Goal: Task Accomplishment & Management: Complete application form

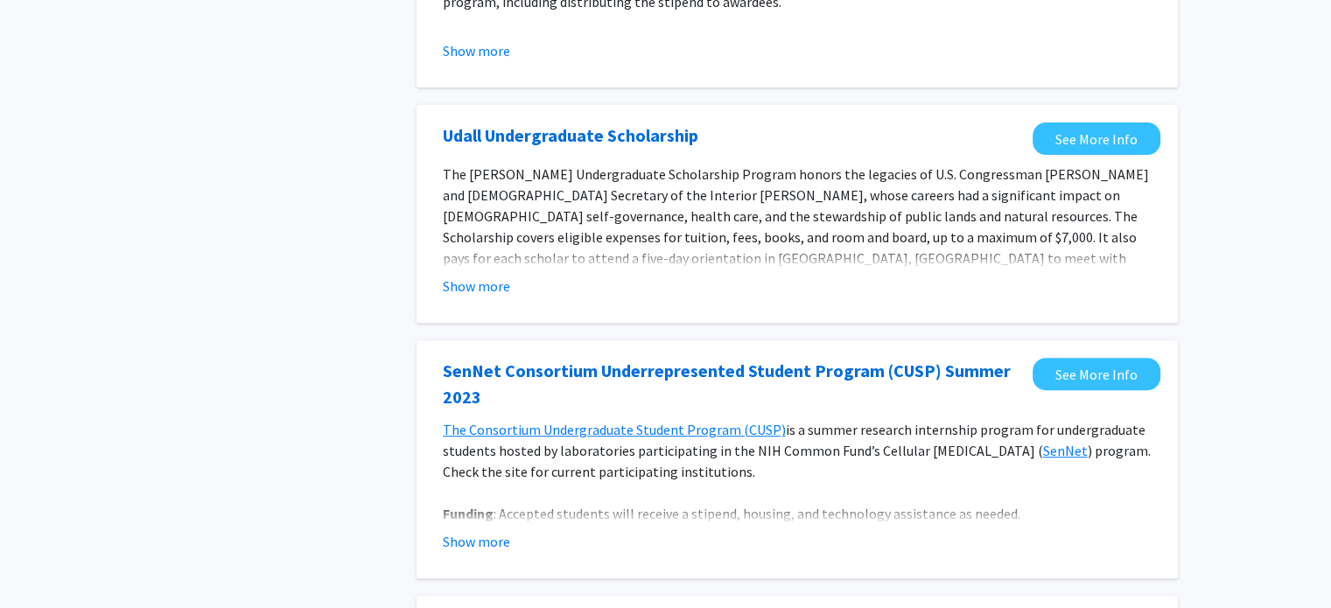
scroll to position [430, 0]
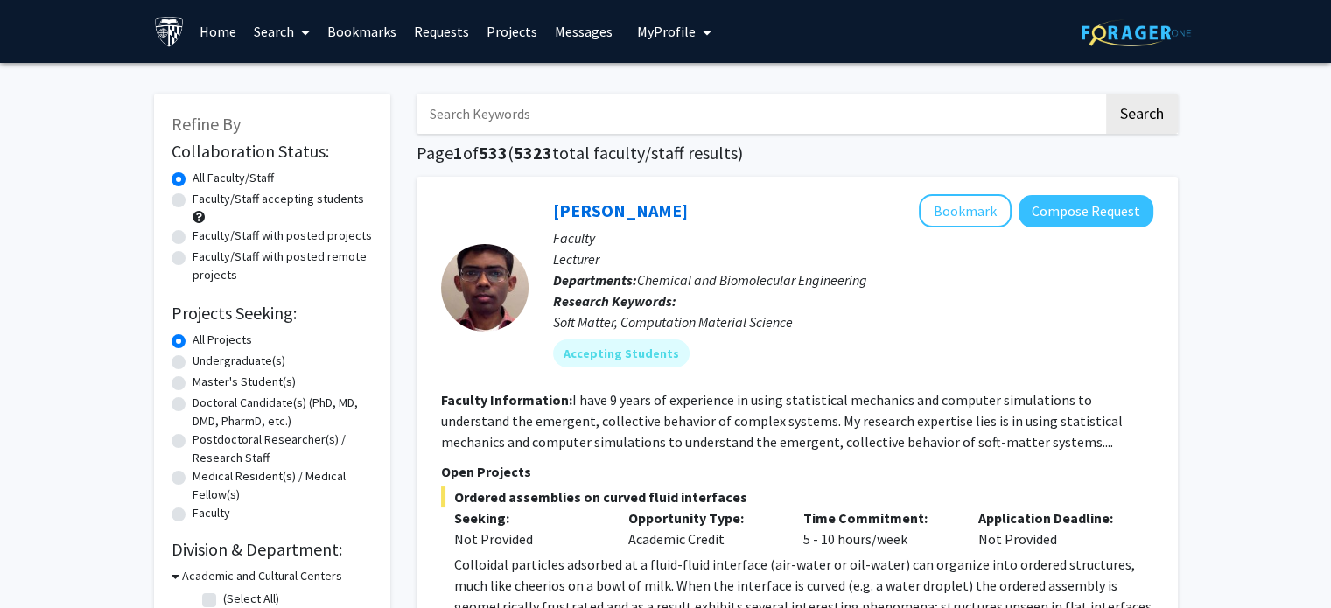
click at [301, 202] on label "Faculty/Staff accepting students" at bounding box center [277, 199] width 171 height 18
click at [204, 201] on input "Faculty/Staff accepting students" at bounding box center [197, 195] width 11 height 11
radio input "true"
click at [553, 109] on input "Search Keywords" at bounding box center [759, 114] width 687 height 40
type input "pediatrics"
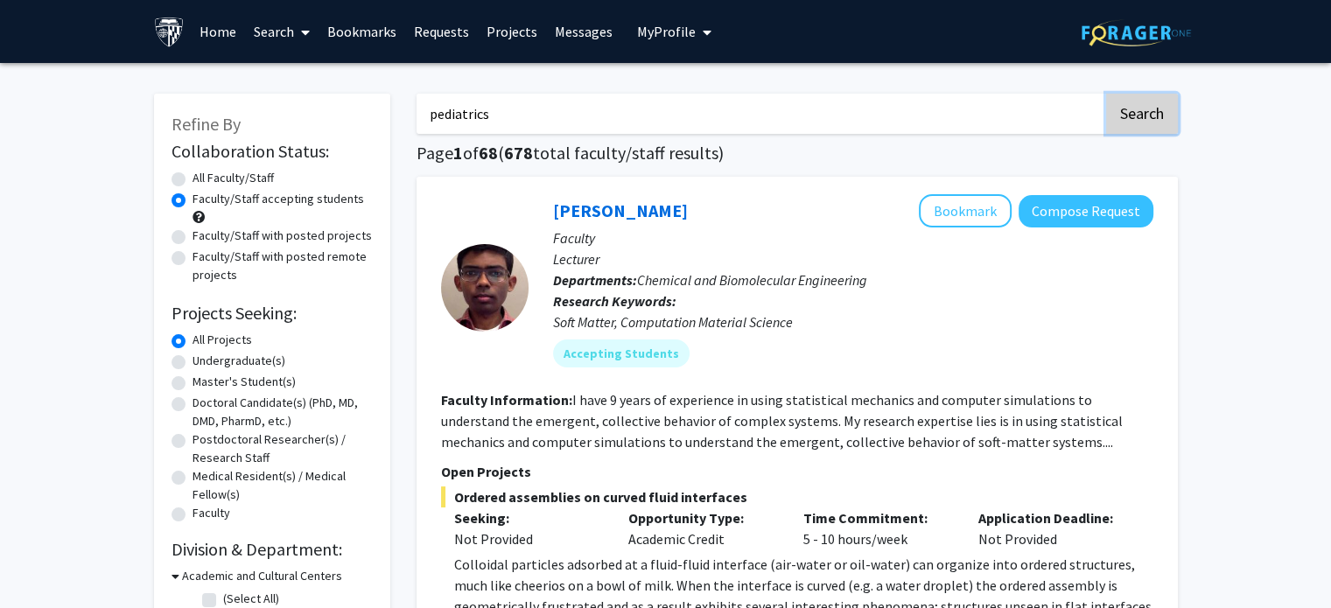
click at [1115, 122] on button "Search" at bounding box center [1142, 114] width 72 height 40
radio input "true"
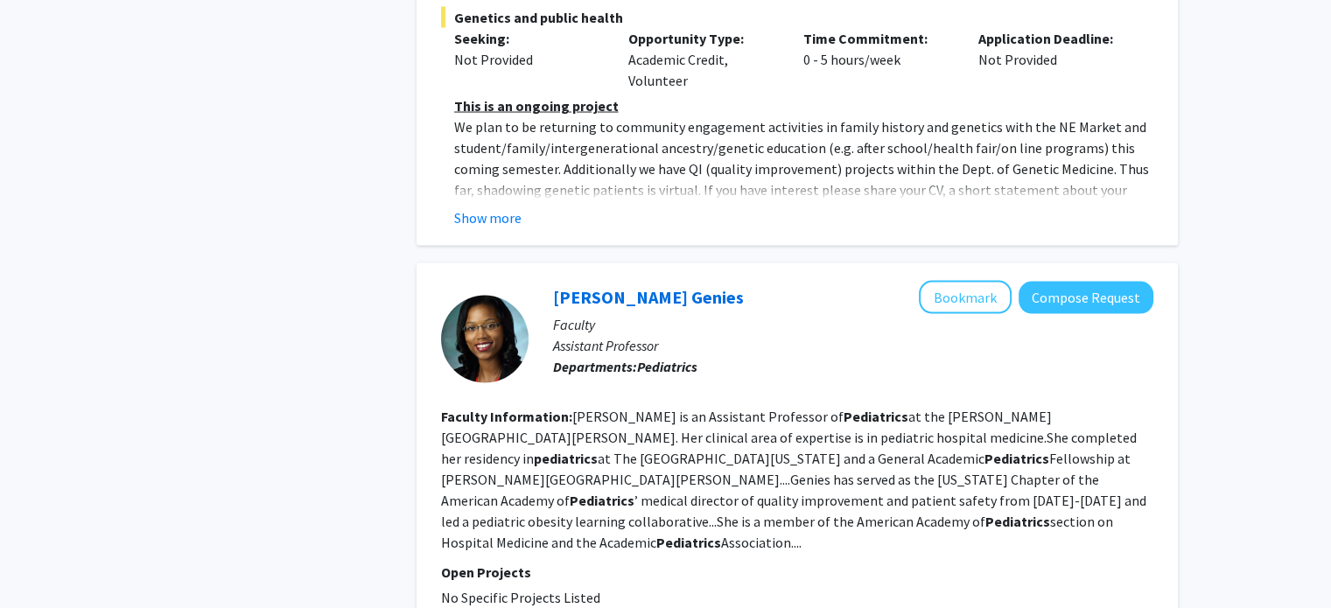
scroll to position [3524, 0]
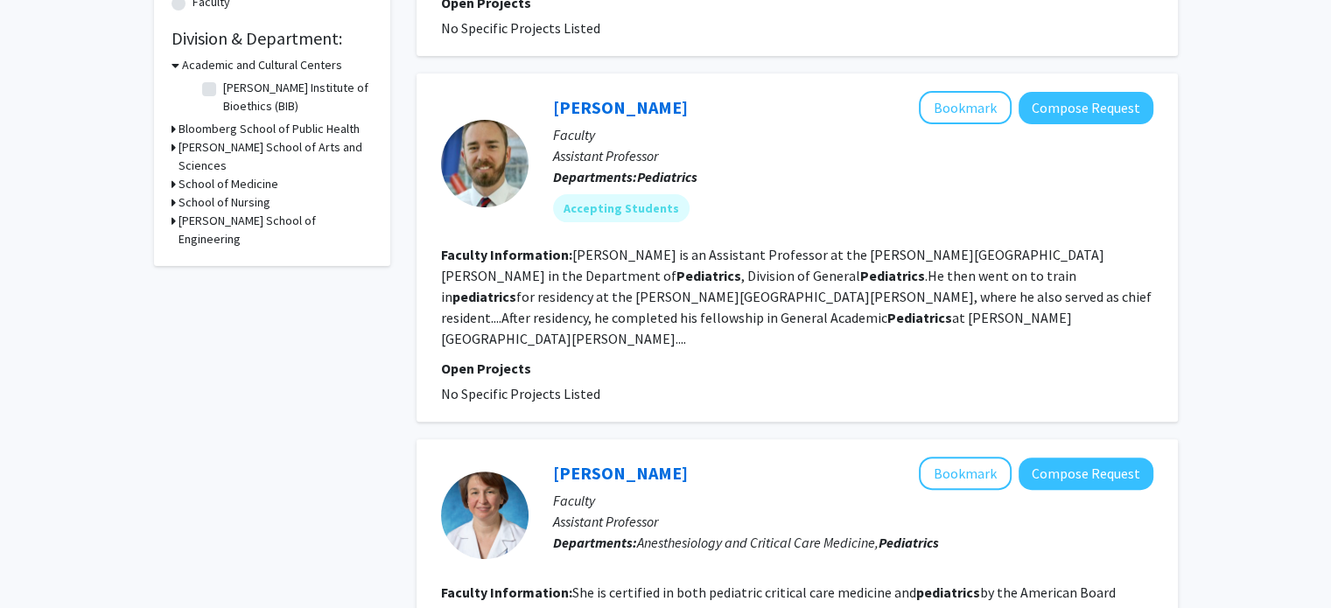
scroll to position [513, 0]
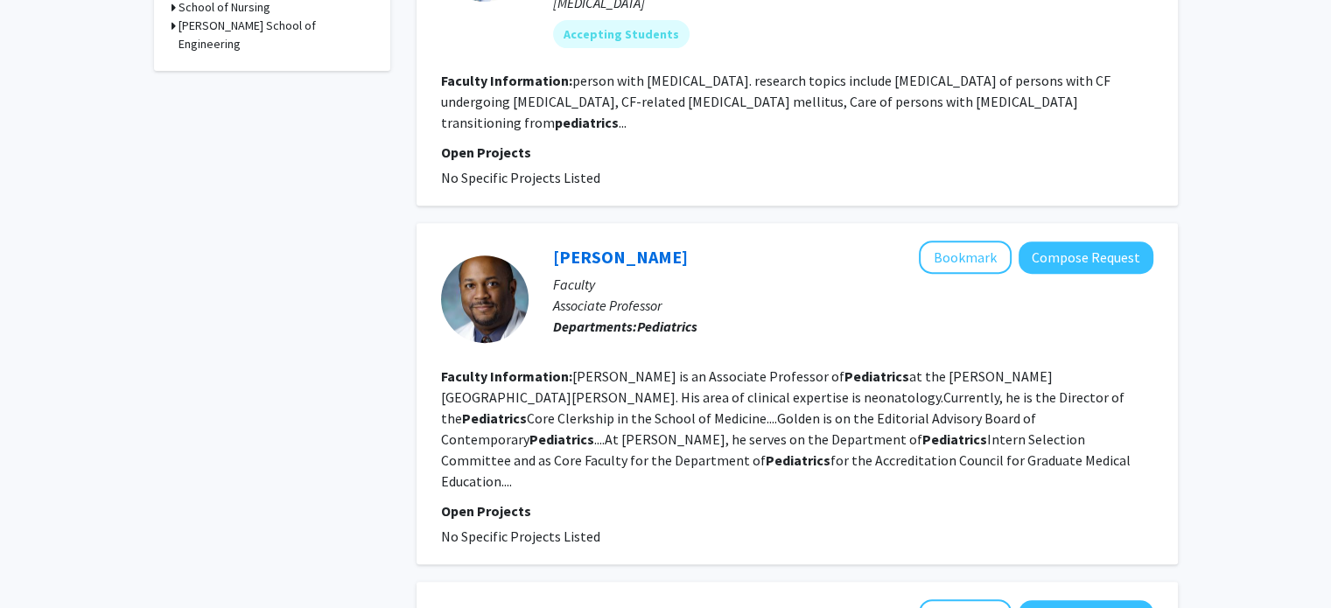
scroll to position [688, 0]
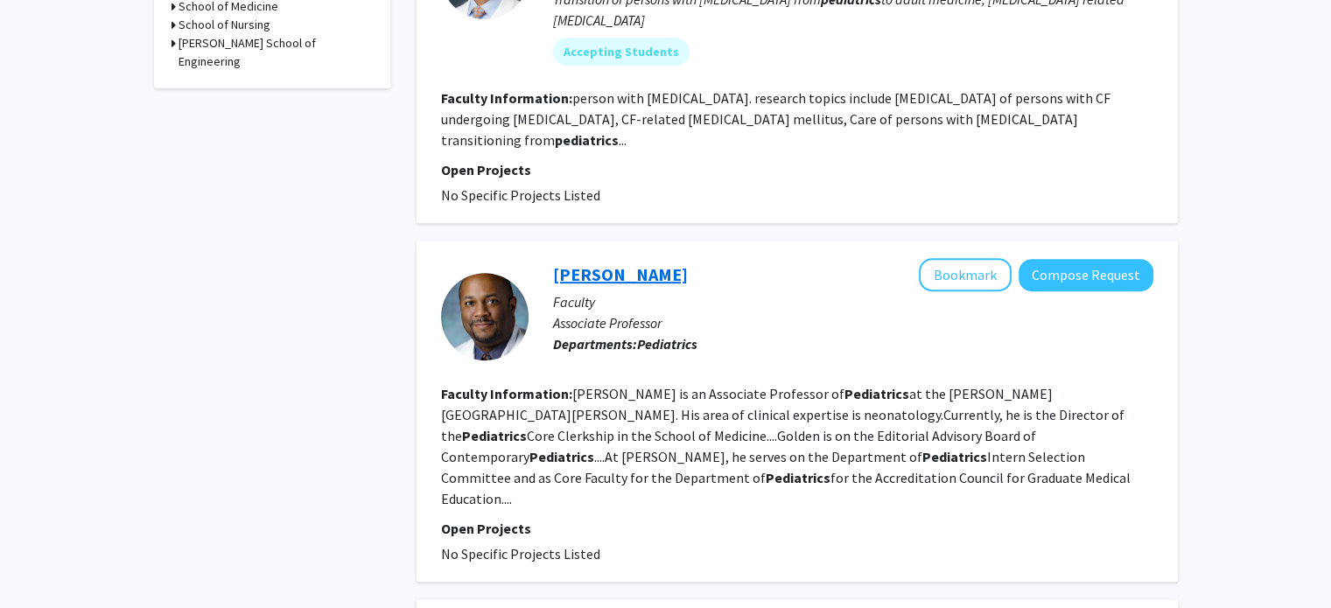
click at [654, 263] on link "[PERSON_NAME]" at bounding box center [620, 274] width 135 height 22
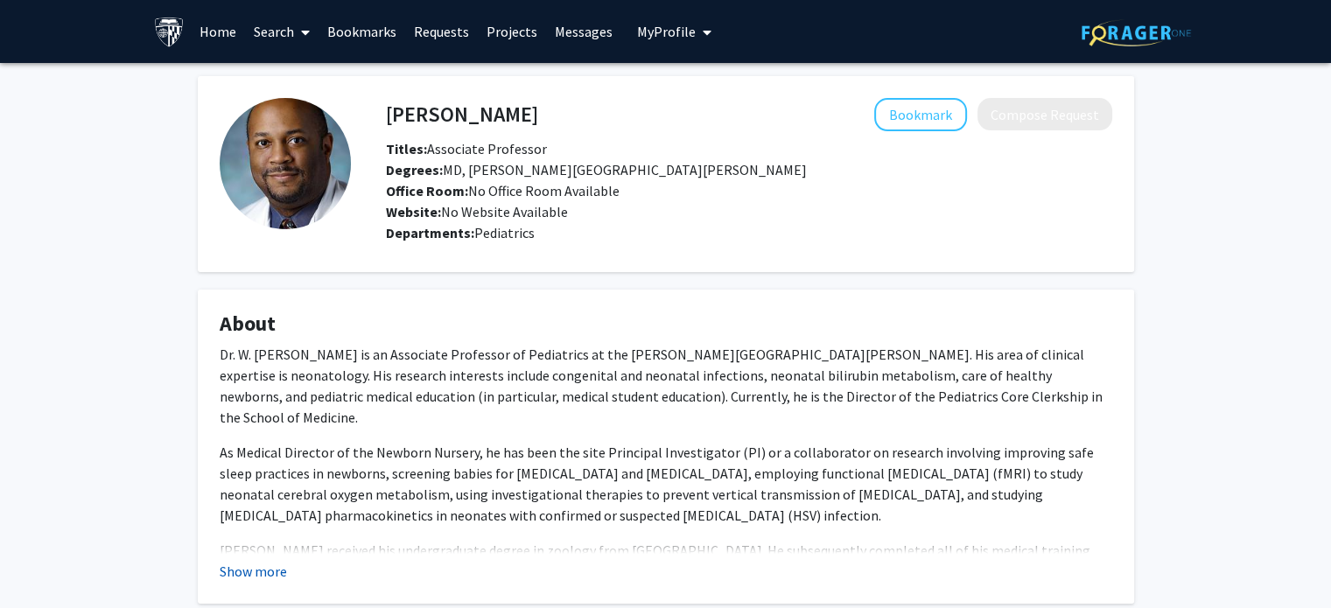
click at [273, 568] on button "Show more" at bounding box center [253, 571] width 67 height 21
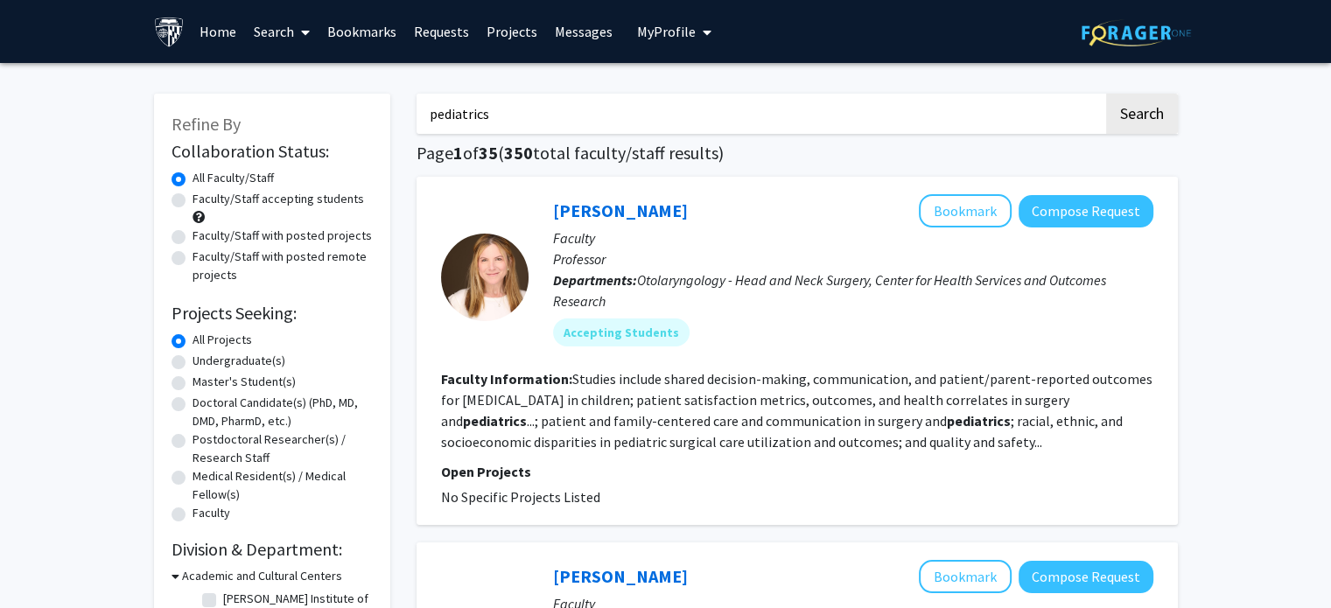
click at [633, 108] on input "pediatrics" at bounding box center [759, 114] width 687 height 40
type input "optometry"
click at [1106, 94] on button "Search" at bounding box center [1142, 114] width 72 height 40
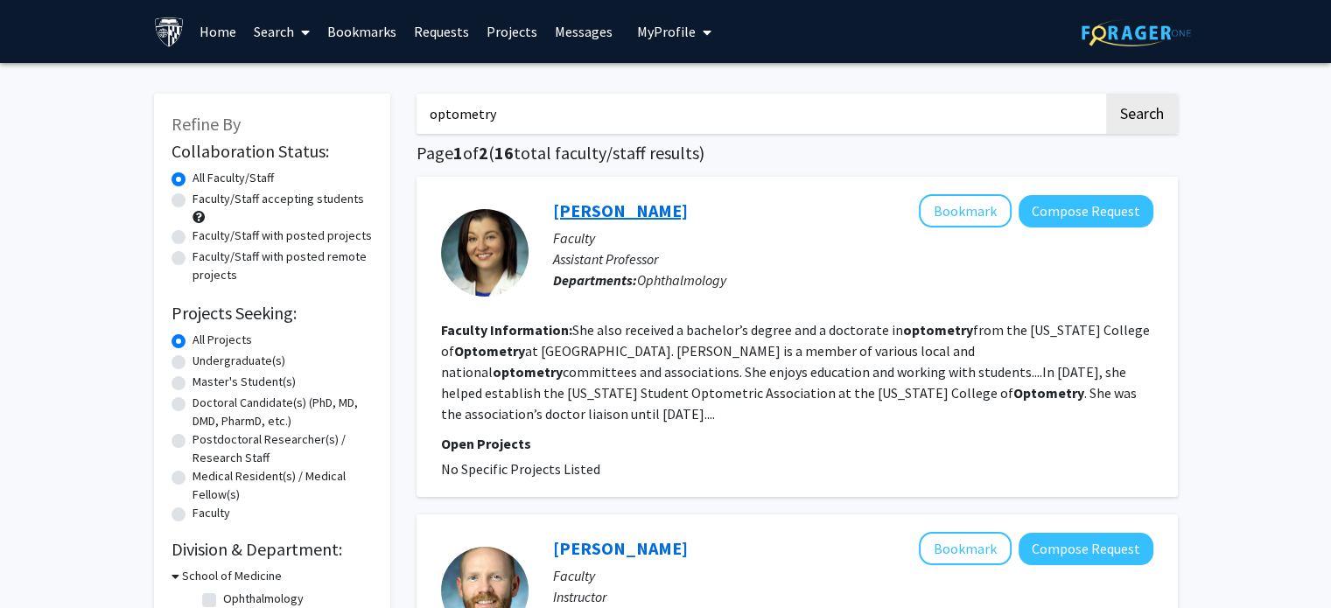
click at [651, 215] on link "[PERSON_NAME]" at bounding box center [620, 210] width 135 height 22
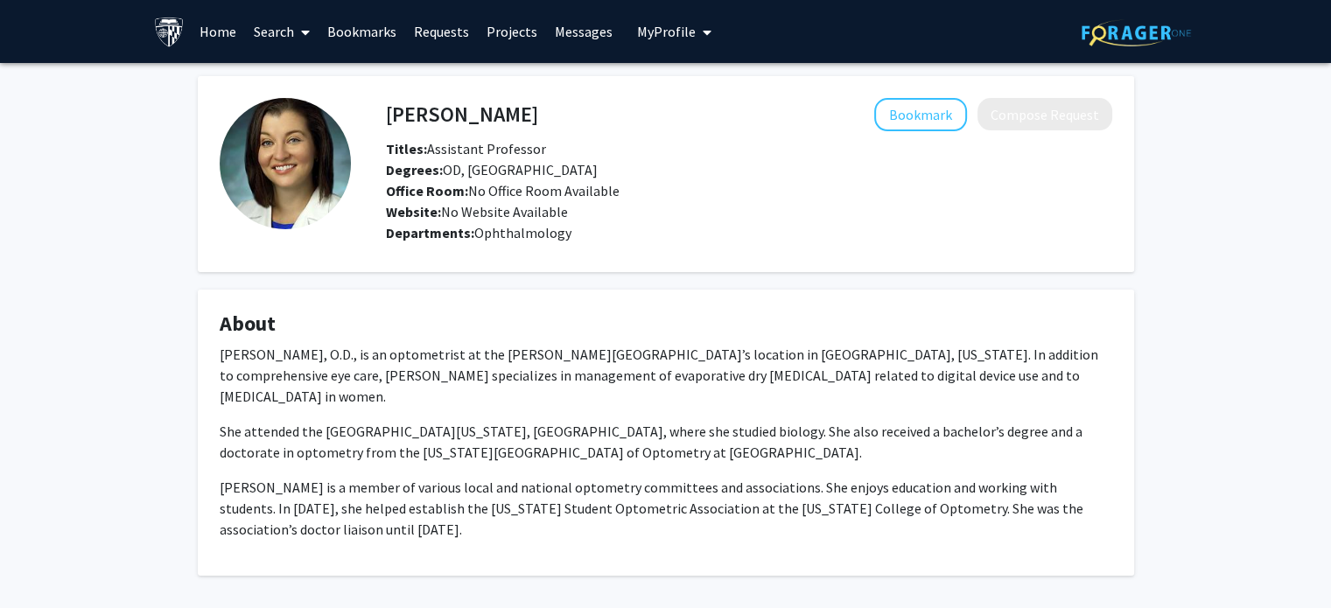
scroll to position [55, 0]
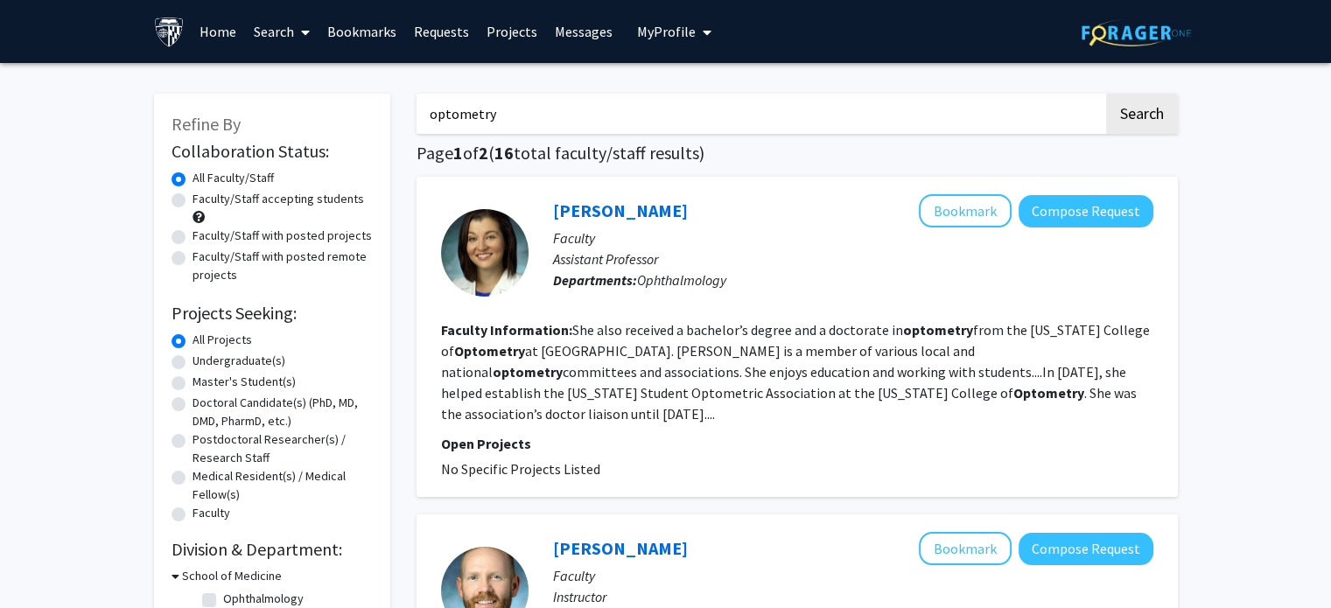
click at [230, 202] on label "Faculty/Staff accepting students" at bounding box center [277, 199] width 171 height 18
click at [204, 201] on input "Faculty/Staff accepting students" at bounding box center [197, 195] width 11 height 11
radio input "true"
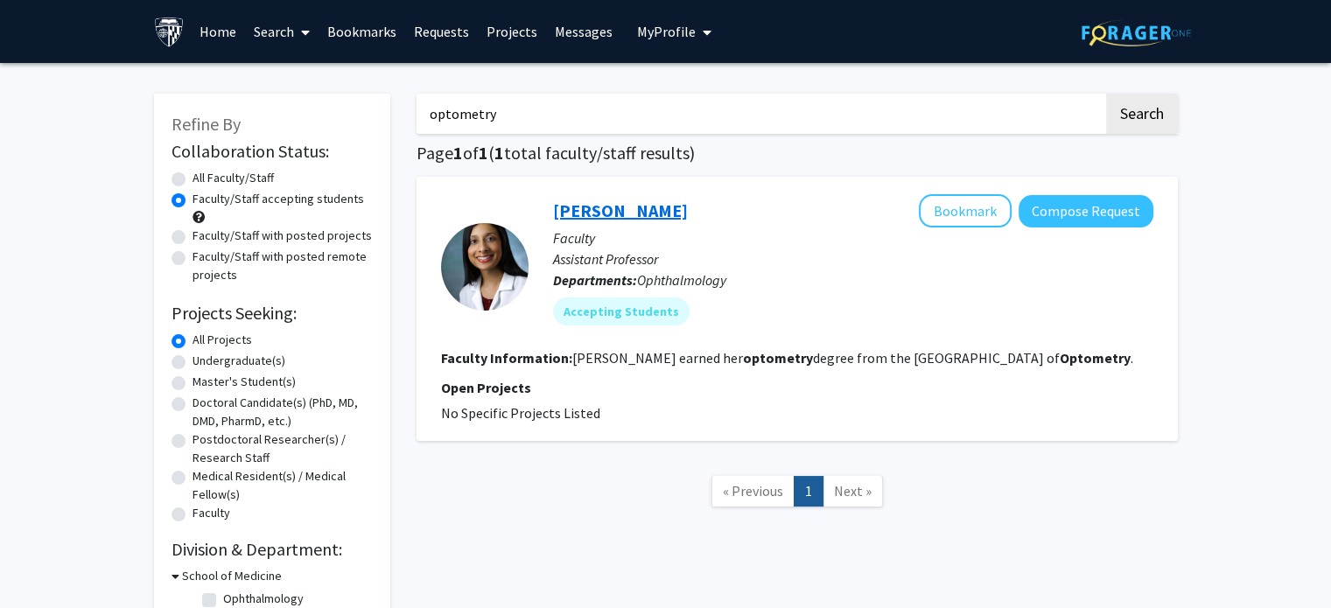
click at [594, 211] on link "[PERSON_NAME]" at bounding box center [620, 210] width 135 height 22
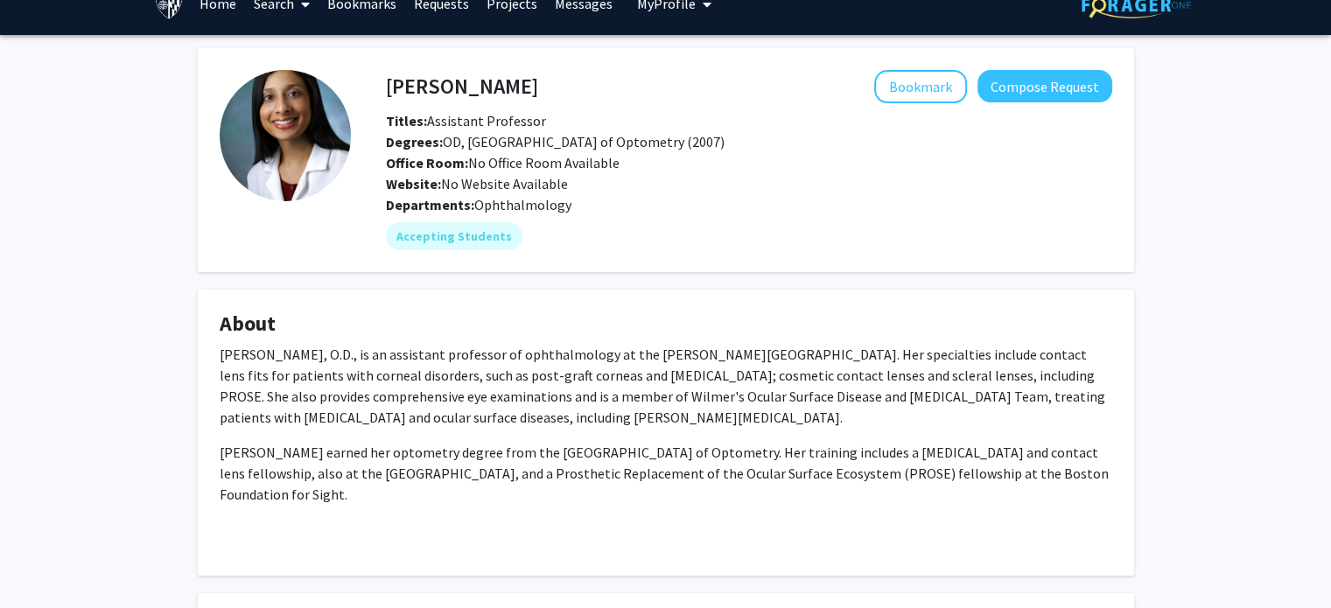
scroll to position [28, 0]
drag, startPoint x: 1017, startPoint y: 91, endPoint x: 1008, endPoint y: 90, distance: 9.7
click at [1008, 90] on button "Compose Request" at bounding box center [1044, 86] width 135 height 32
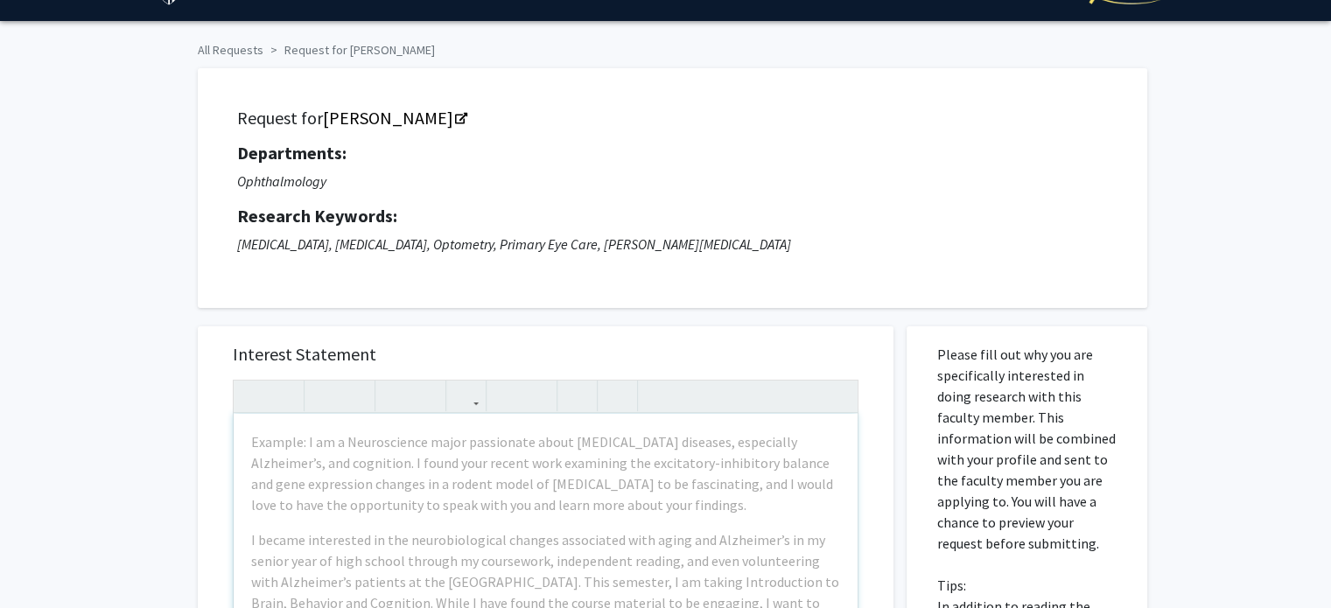
scroll to position [39, 0]
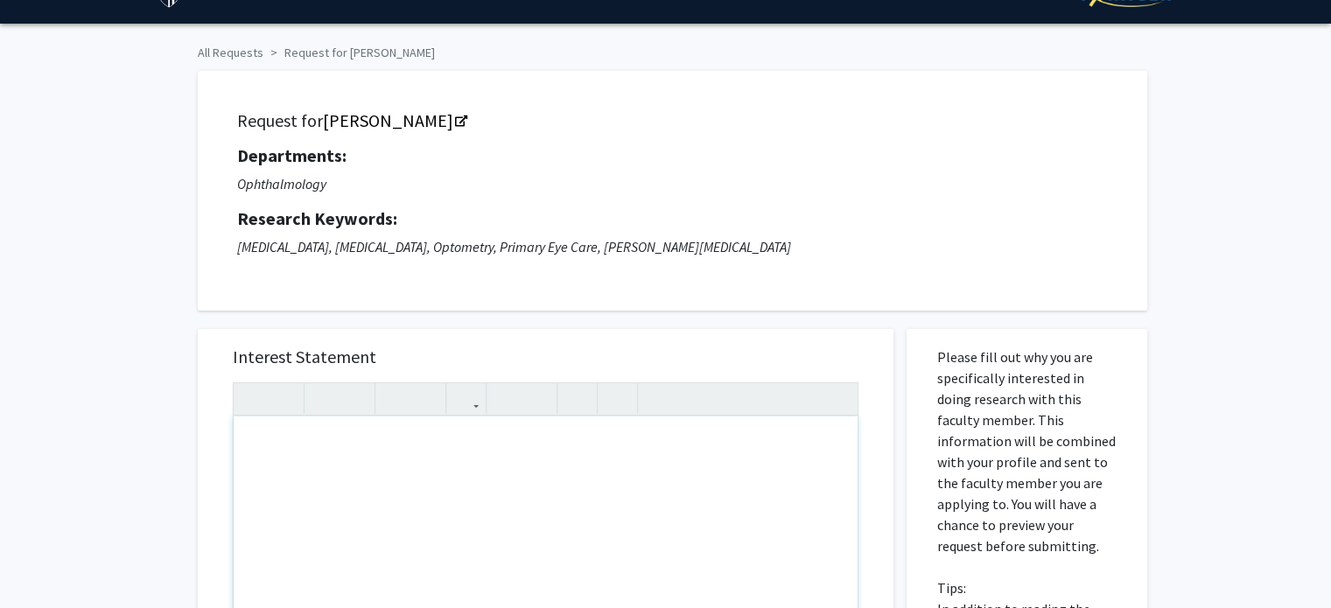
click at [322, 471] on div "Note to users with screen readers: Please press Alt+0 or Option+0 to deactivate…" at bounding box center [546, 616] width 624 height 401
paste div "Note to users with screen readers: Please press Alt+0 or Option+0 to deactivate…"
type textarea "<p>My name is [PERSON_NAME]-[PERSON_NAME], and I am a first-year Molecular and …"
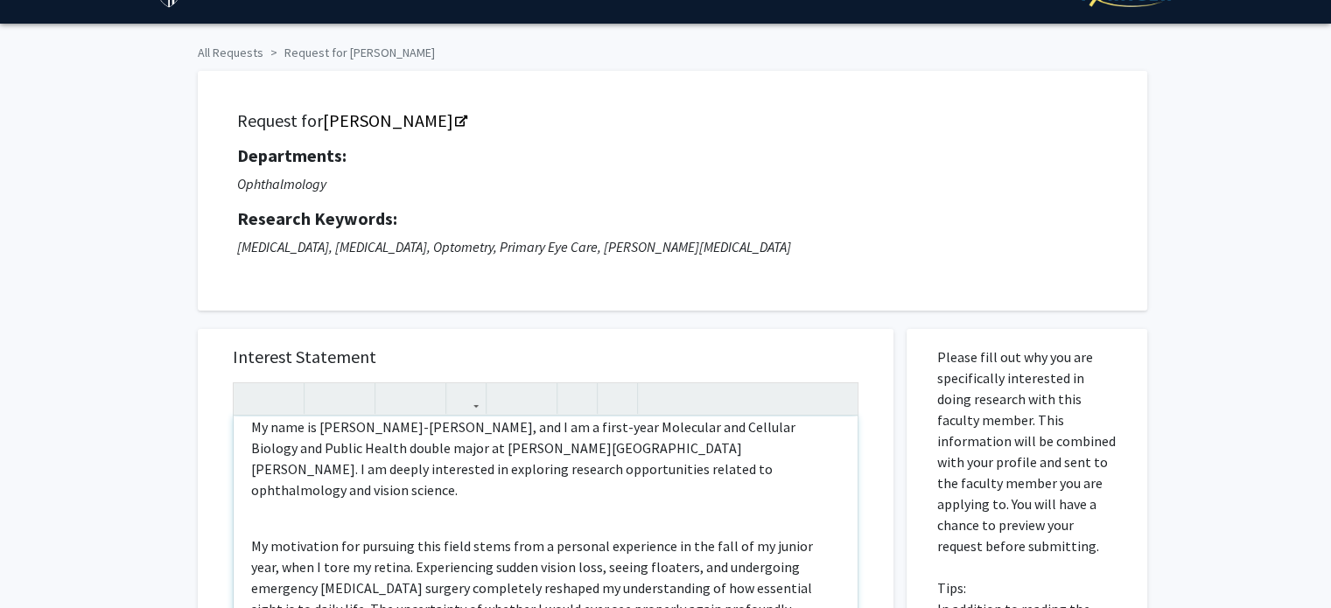
scroll to position [0, 0]
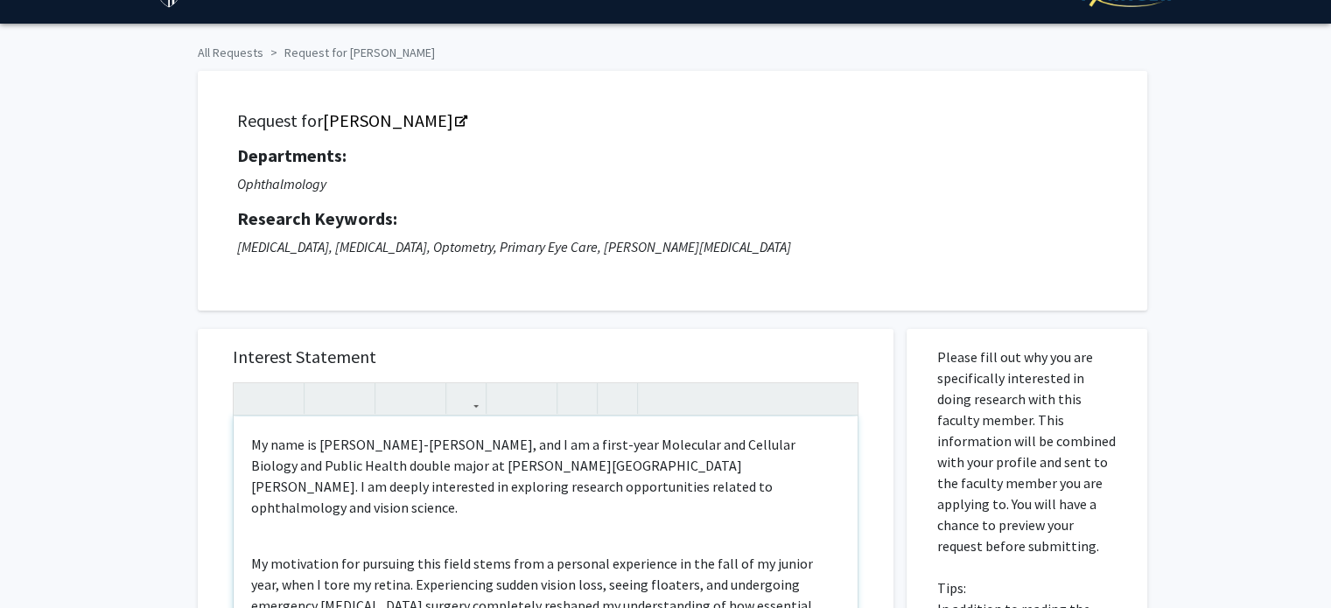
click at [253, 514] on div "My name is [PERSON_NAME]-[PERSON_NAME], and I am a first-year Molecular and Cel…" at bounding box center [546, 616] width 624 height 401
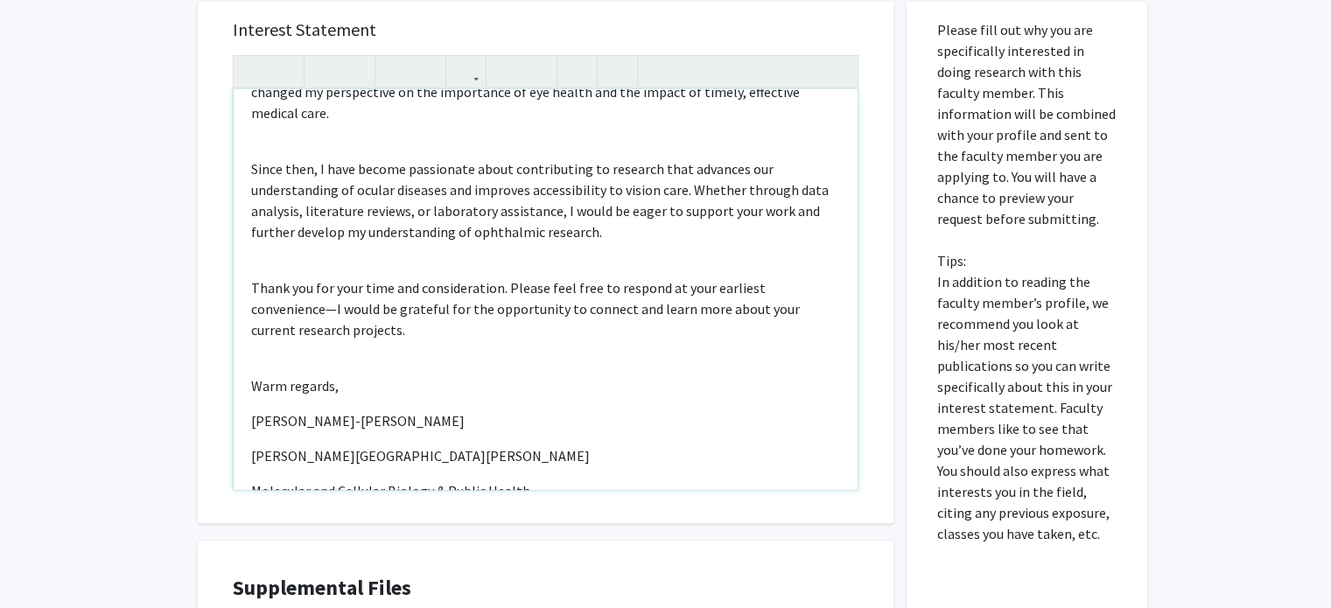
scroll to position [370, 0]
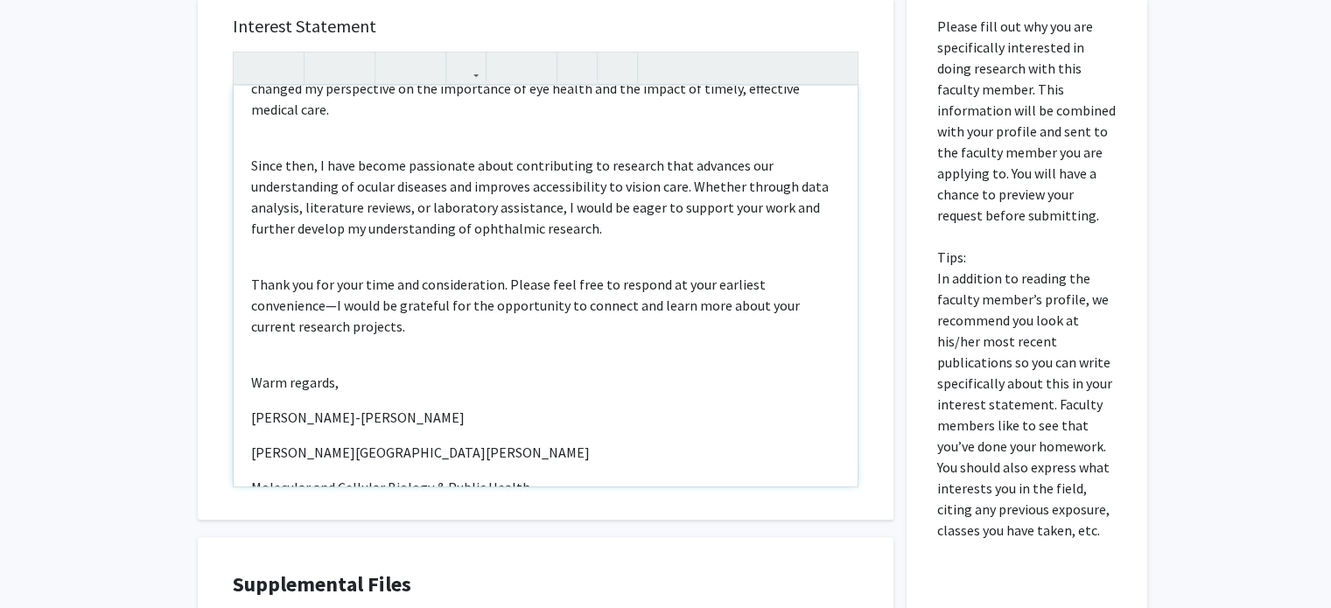
click at [248, 432] on div "My name is [PERSON_NAME]-[PERSON_NAME], and I am a first-year Molecular and Cel…" at bounding box center [546, 286] width 624 height 401
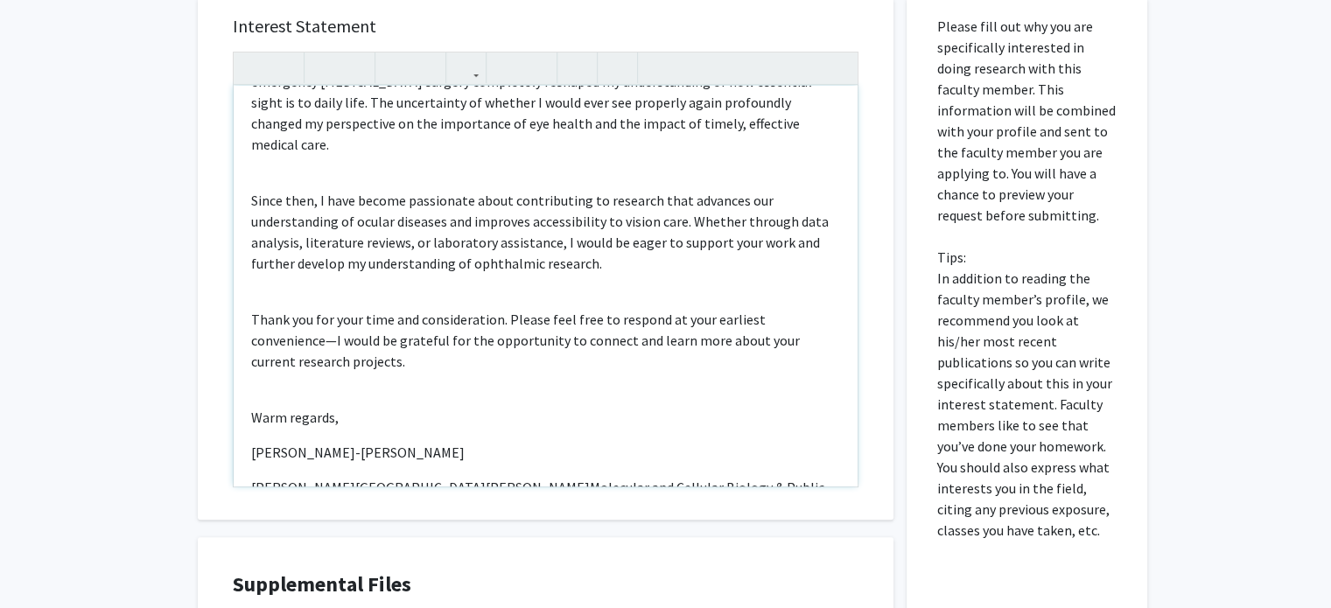
scroll to position [207, 0]
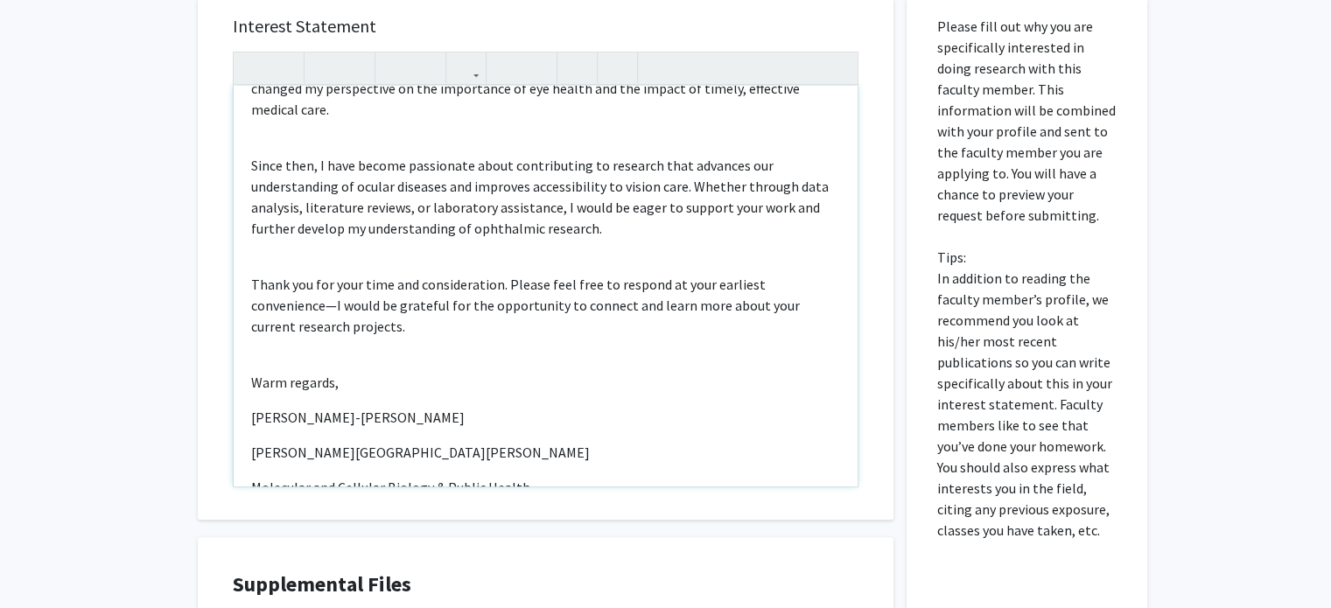
click at [294, 407] on p "[PERSON_NAME]-[PERSON_NAME]" at bounding box center [545, 417] width 589 height 21
click at [305, 407] on p "[PERSON_NAME]-[PERSON_NAME]" at bounding box center [545, 417] width 589 height 21
click at [255, 392] on div "My name is [PERSON_NAME]-[PERSON_NAME], and I am a first-year Molecular and Cel…" at bounding box center [546, 286] width 624 height 401
click at [252, 274] on p "Thank you for your time and consideration. Please feel free to respond at your …" at bounding box center [545, 305] width 589 height 63
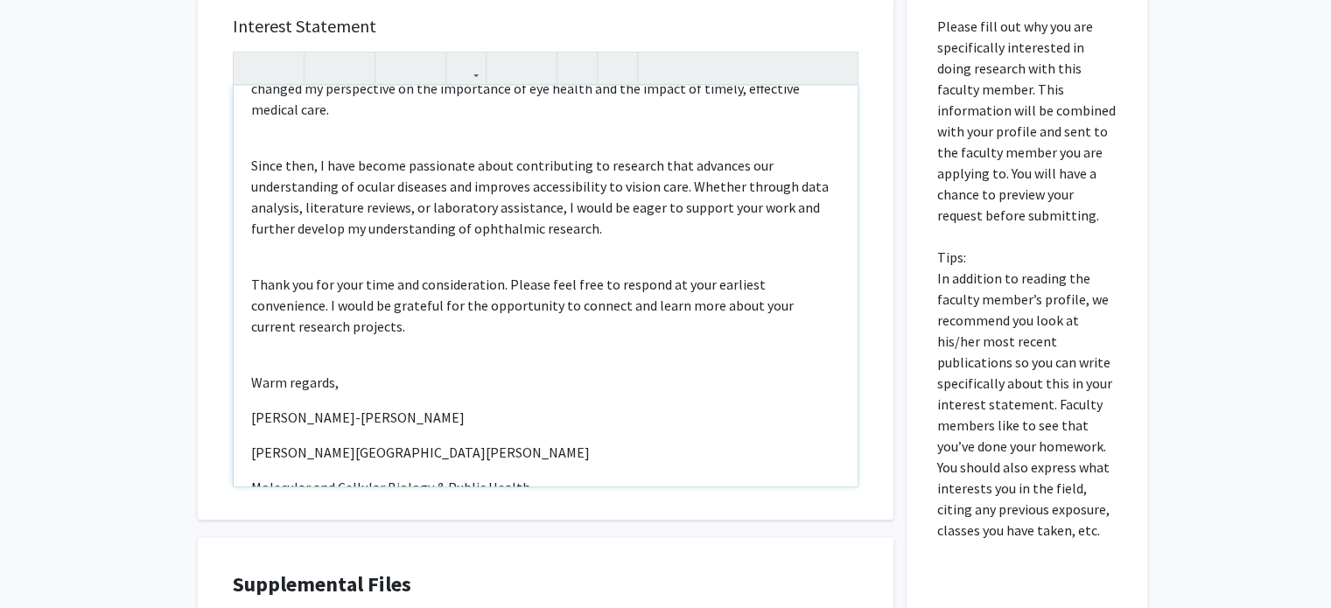
click at [248, 235] on div "My name is [PERSON_NAME]-[PERSON_NAME], and I am a first-year Molecular and Cel…" at bounding box center [546, 286] width 624 height 401
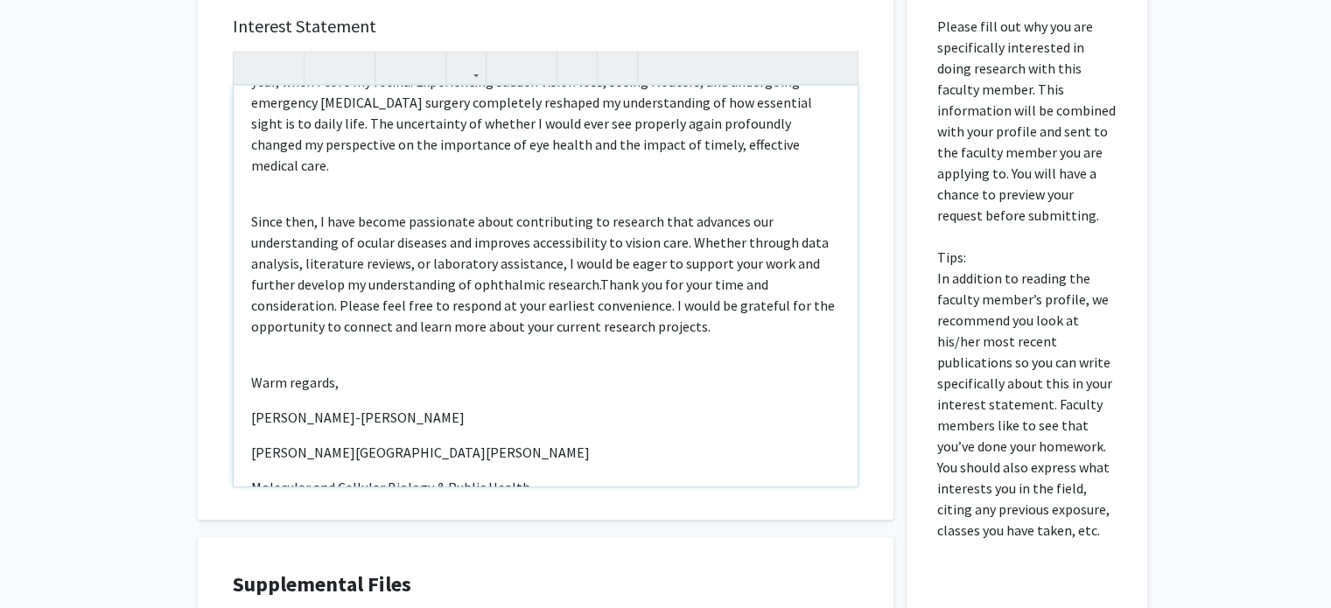
scroll to position [186, 0]
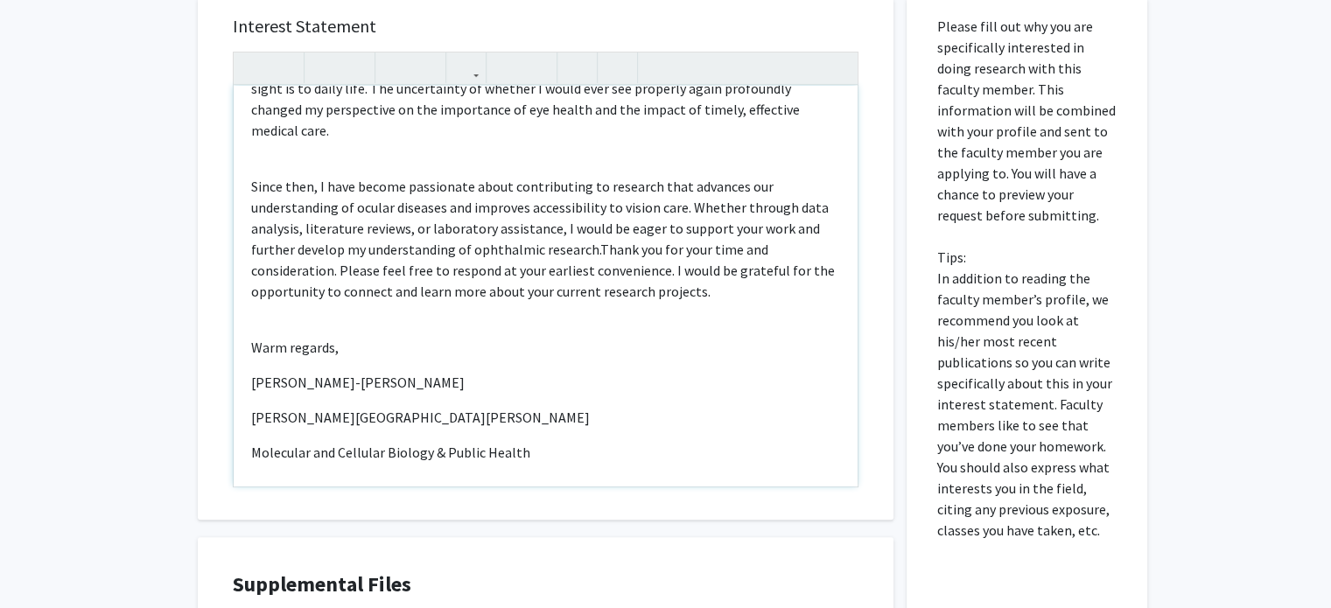
type textarea "<p>My name is [PERSON_NAME]-[PERSON_NAME], and I am a first-year Molecular and …"
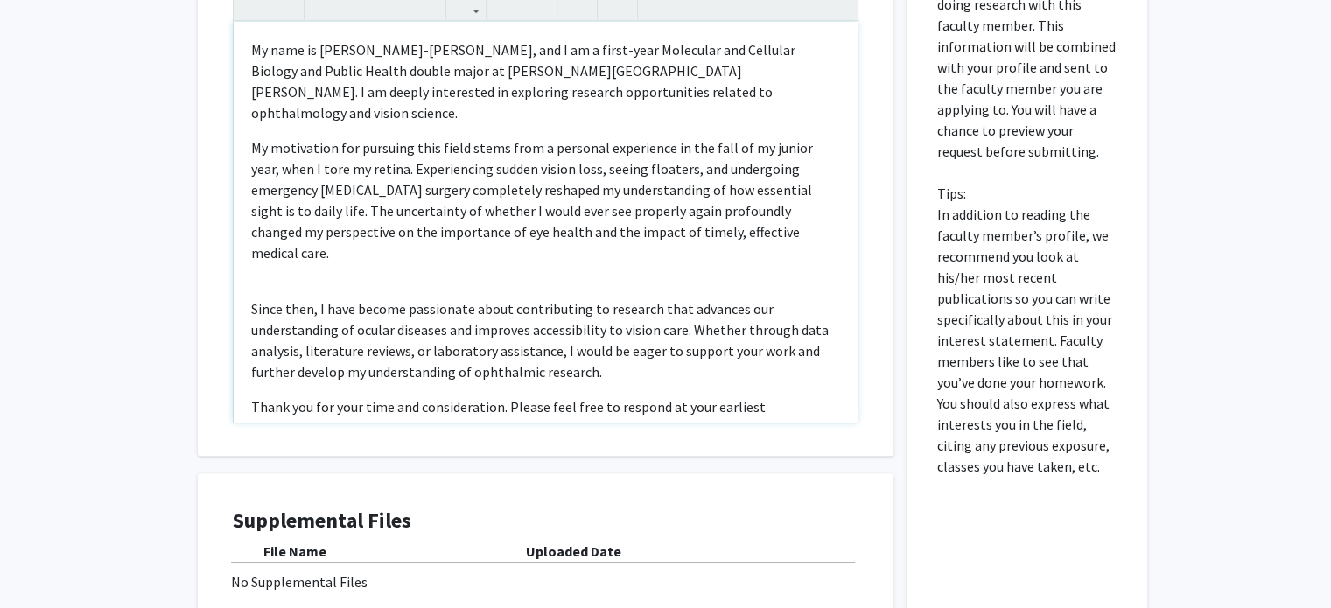
scroll to position [248, 0]
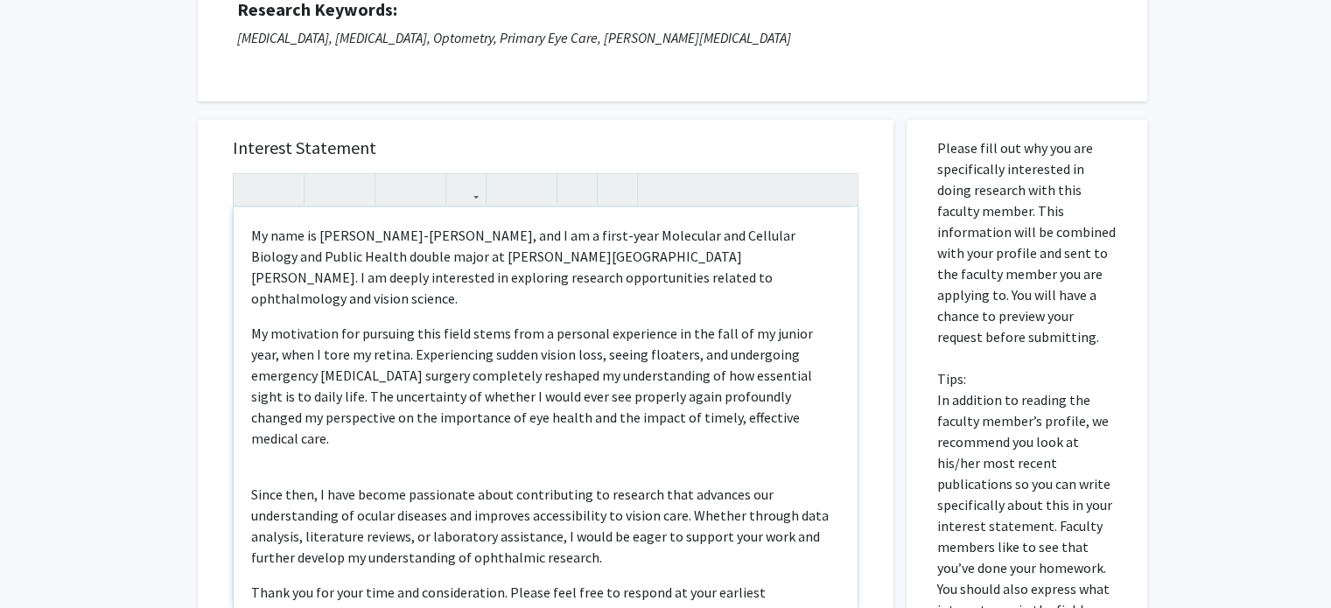
click at [261, 484] on p "Since then, I have become passionate about contributing to research that advanc…" at bounding box center [545, 526] width 589 height 84
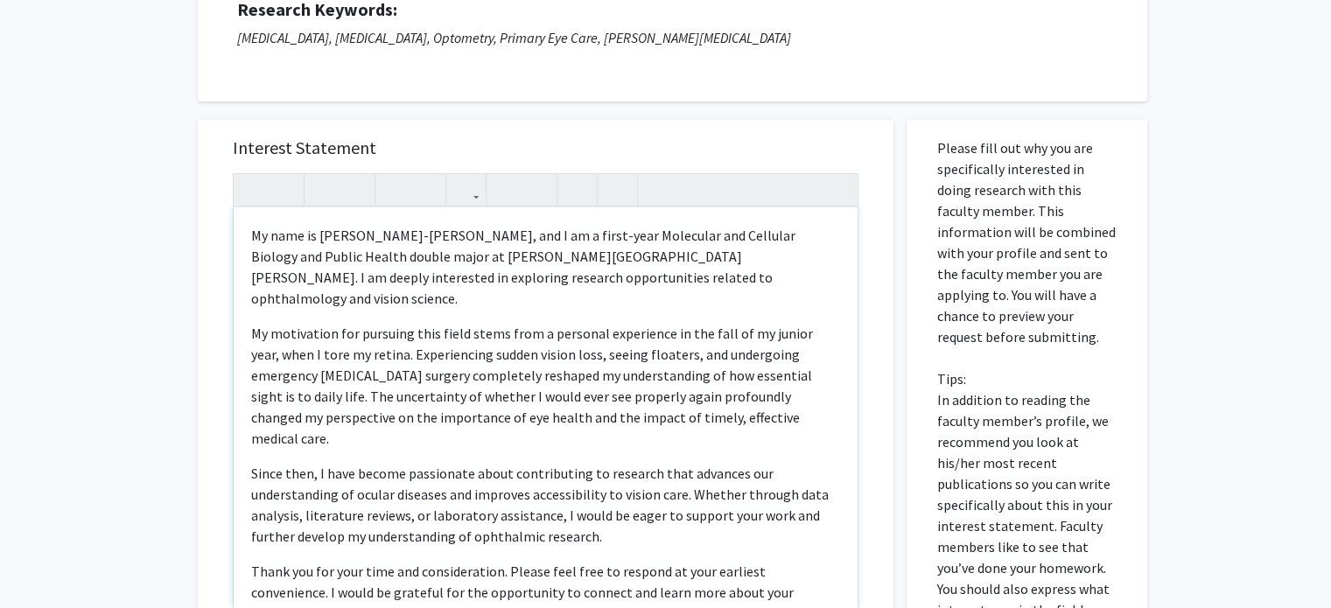
click at [251, 563] on span "Thank you for your time and consideration. Please feel free to respond at your …" at bounding box center [522, 592] width 542 height 59
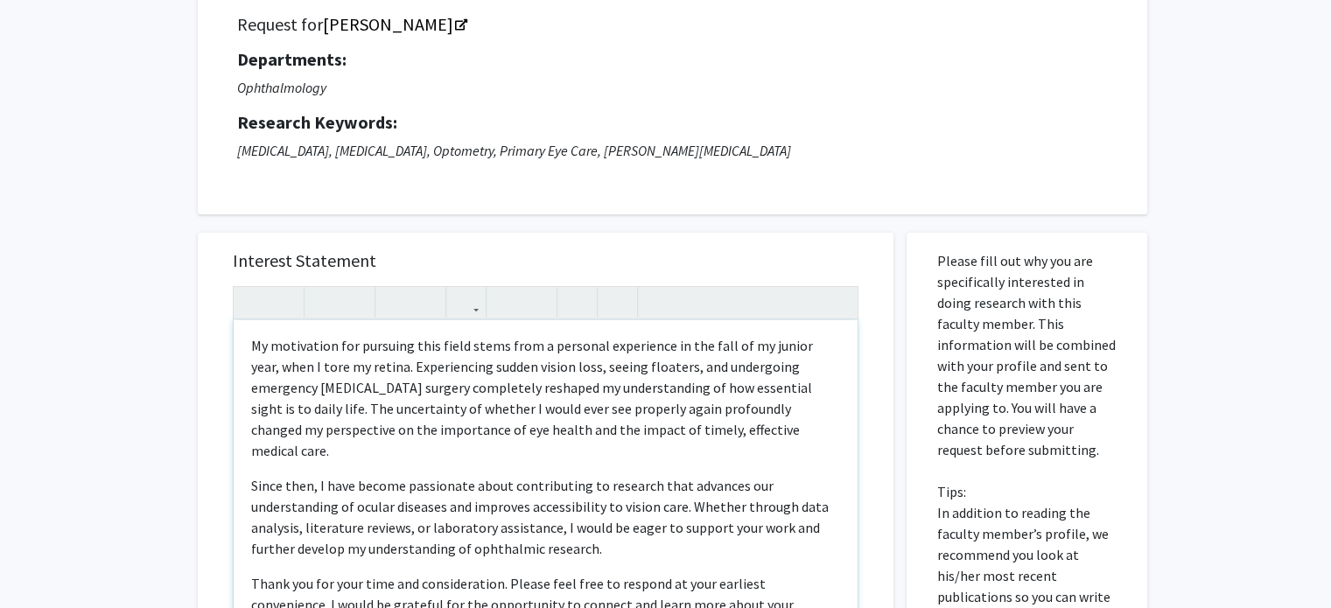
scroll to position [0, 0]
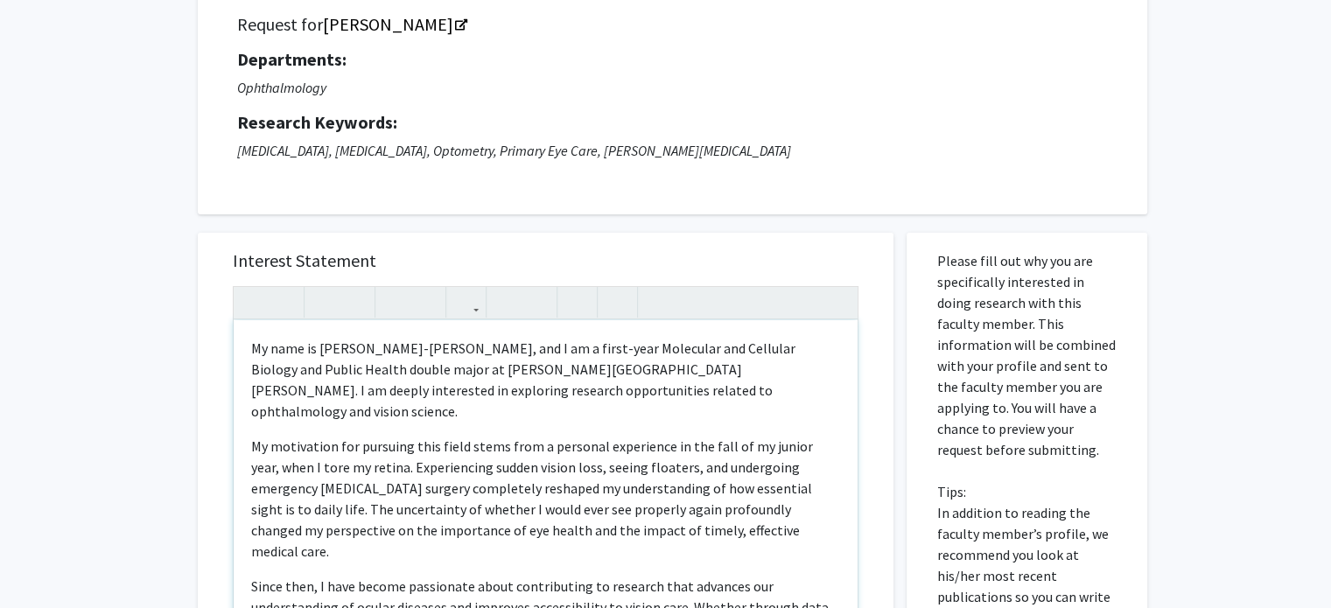
click at [246, 346] on div "My name is [PERSON_NAME]-[PERSON_NAME], and I am a first-year Molecular and Cel…" at bounding box center [546, 520] width 624 height 401
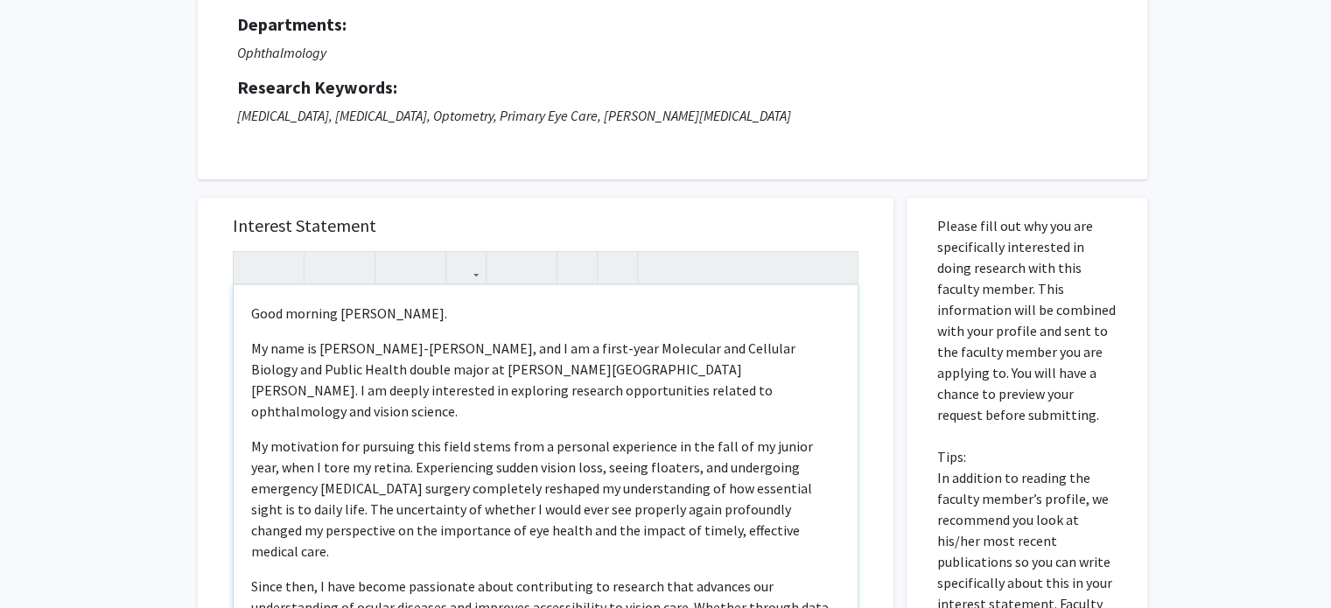
scroll to position [150, 0]
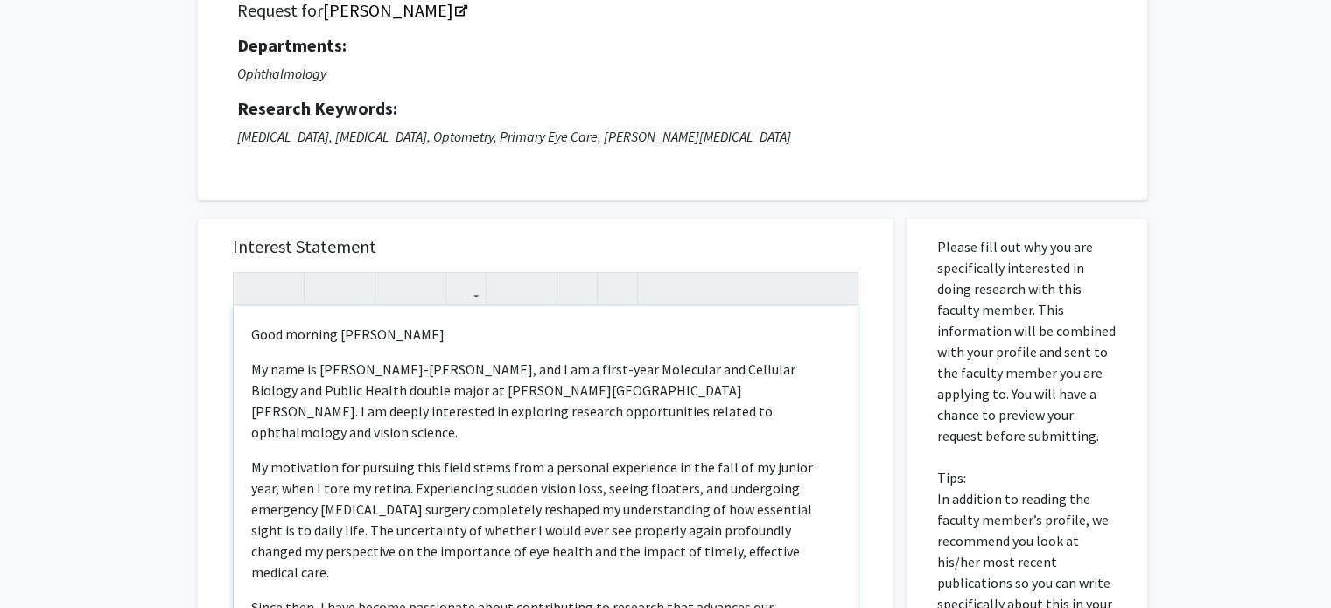
type textarea "<p>Good morning [PERSON_NAME],</p><p><p>My name is [PERSON_NAME]-[PERSON_NAME],…"
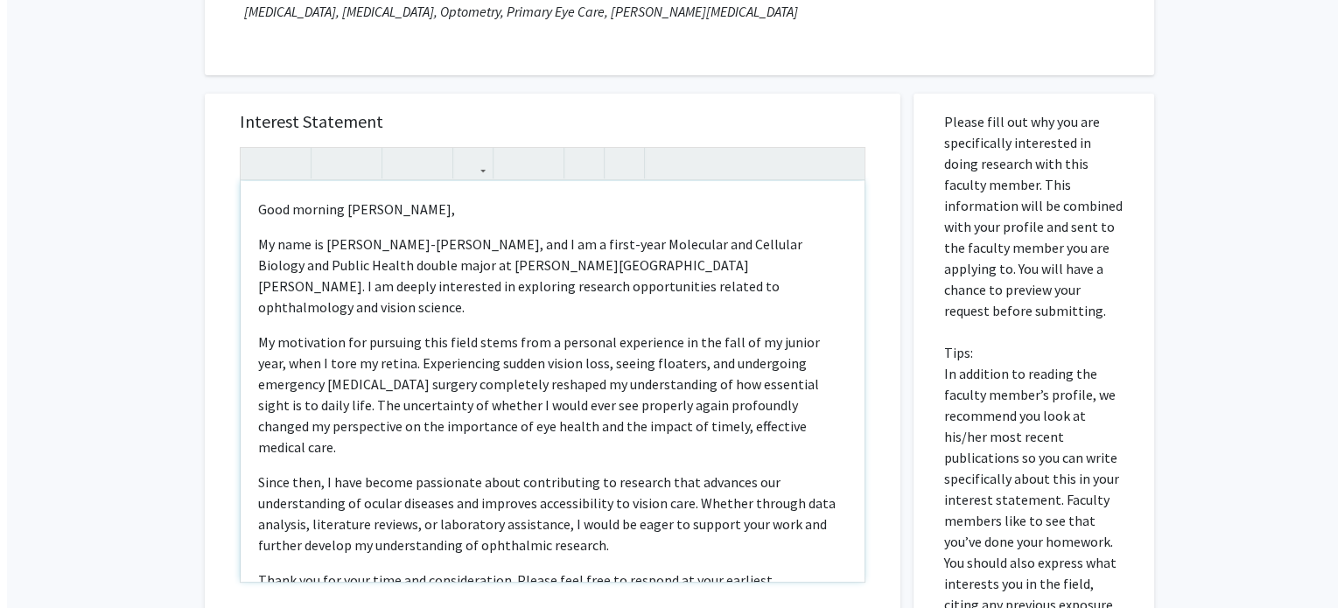
scroll to position [625, 0]
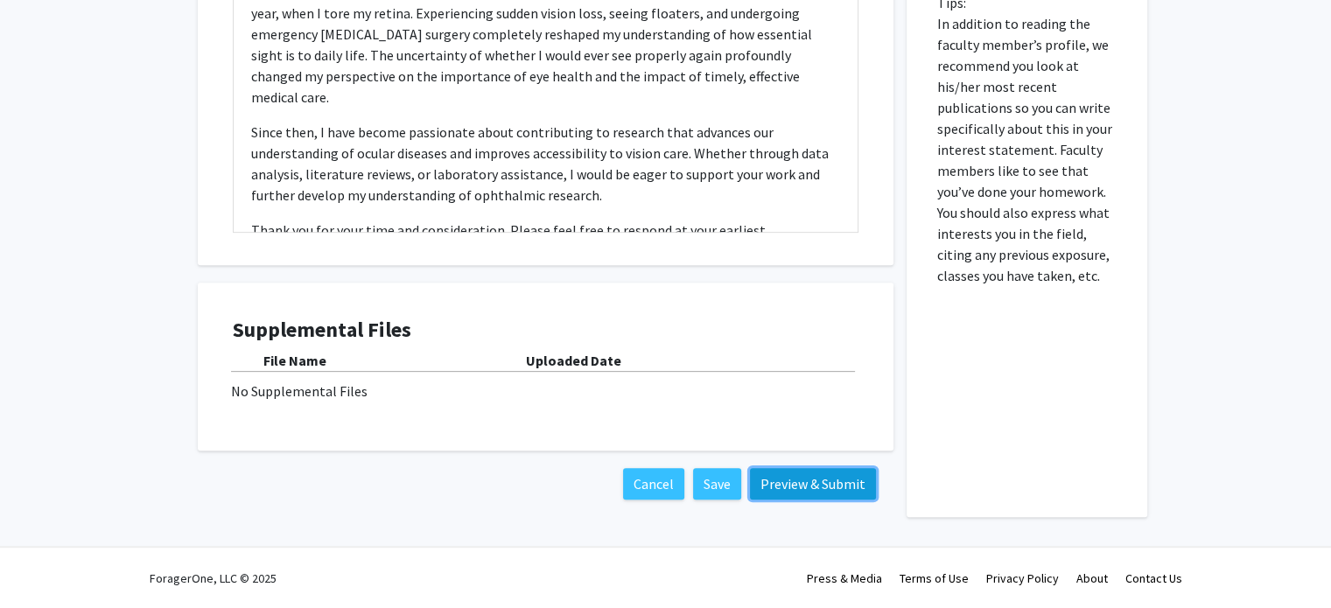
click at [765, 482] on button "Preview & Submit" at bounding box center [813, 483] width 126 height 31
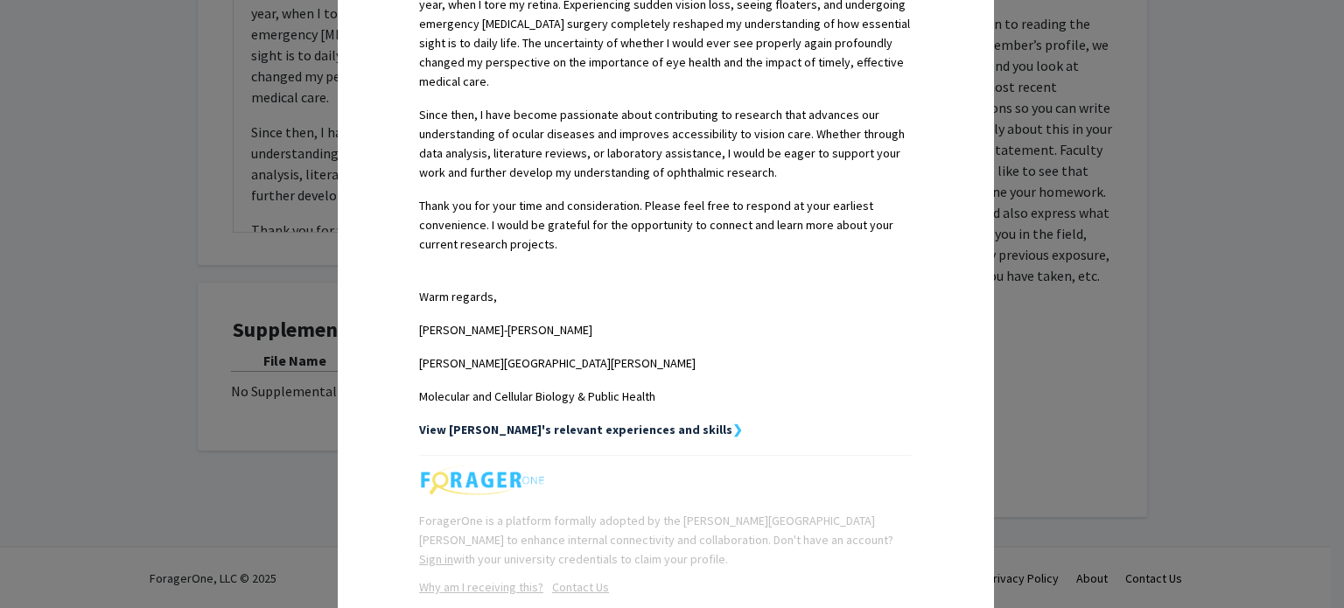
scroll to position [721, 0]
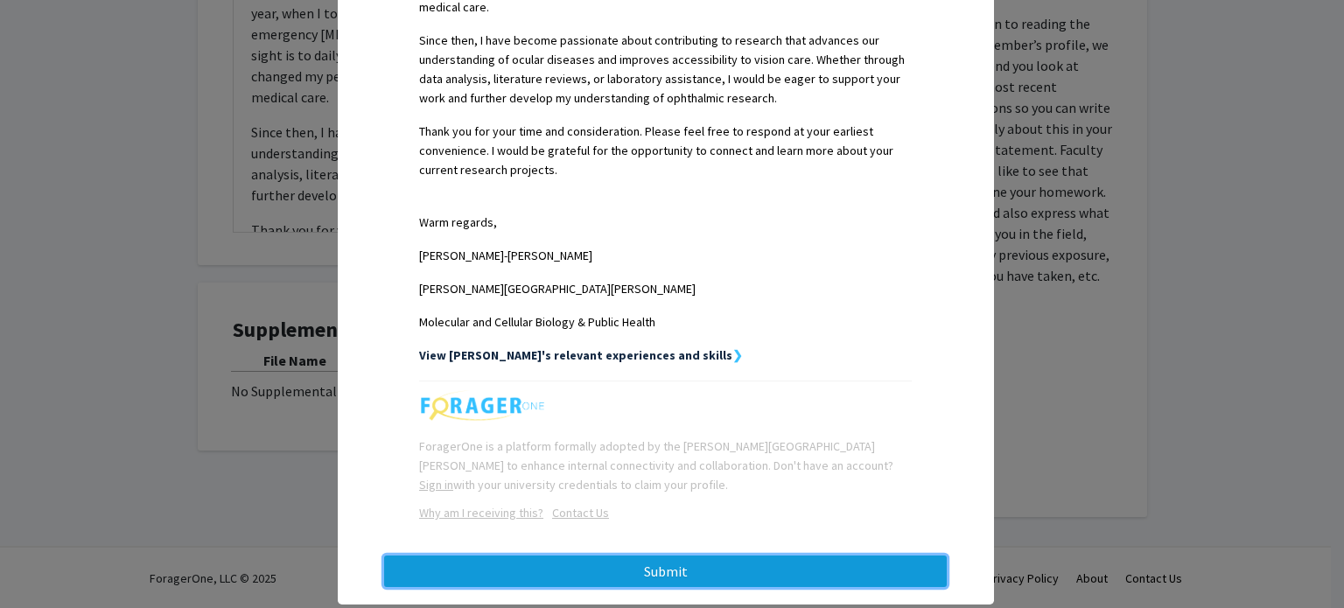
click at [707, 556] on button "Submit" at bounding box center [665, 571] width 563 height 31
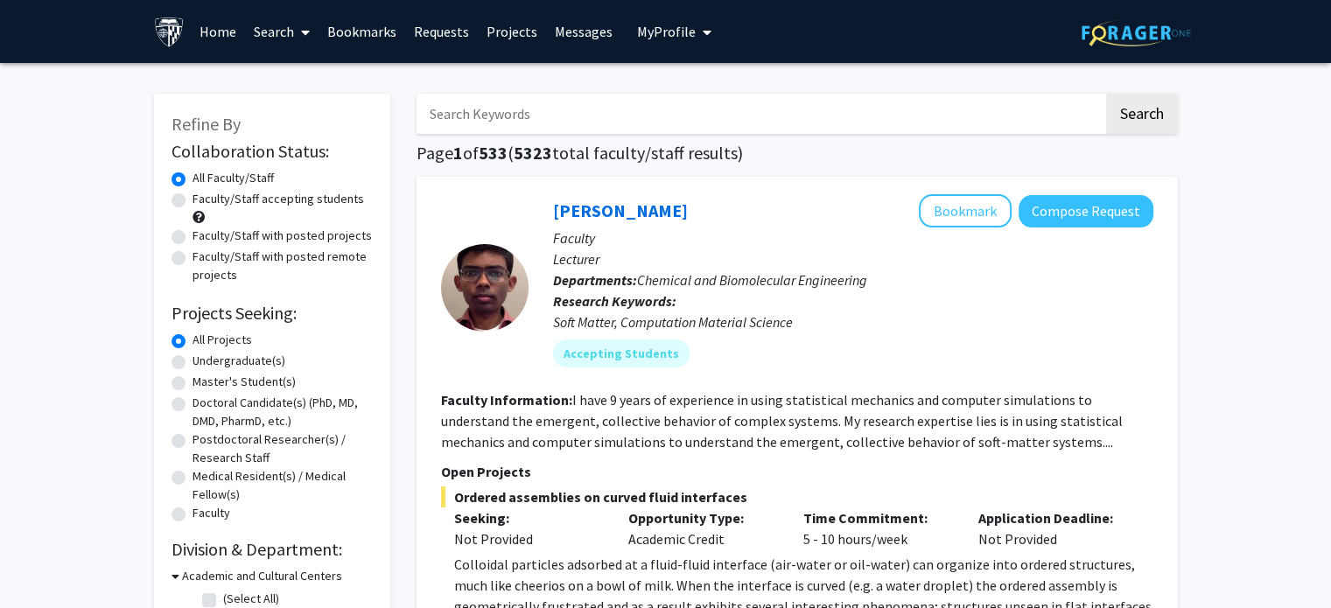
click at [220, 199] on label "Faculty/Staff accepting students" at bounding box center [277, 199] width 171 height 18
click at [204, 199] on input "Faculty/Staff accepting students" at bounding box center [197, 195] width 11 height 11
radio input "true"
click at [241, 361] on label "Undergraduate(s)" at bounding box center [238, 361] width 93 height 18
click at [204, 361] on input "Undergraduate(s)" at bounding box center [197, 357] width 11 height 11
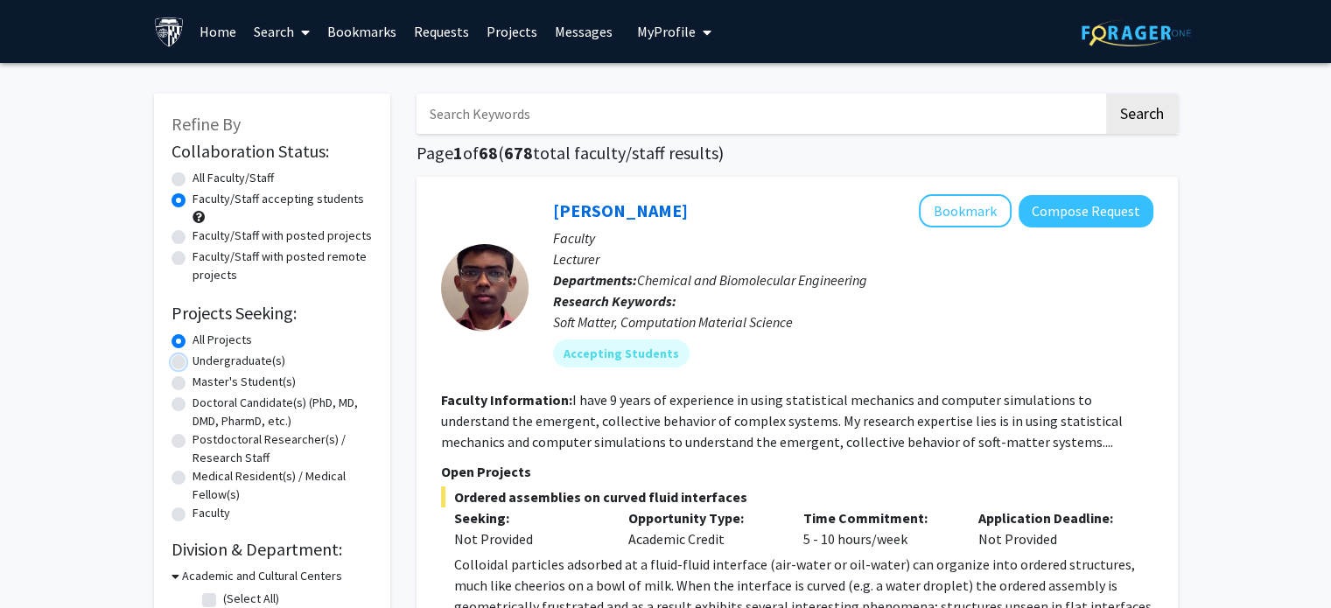
radio input "true"
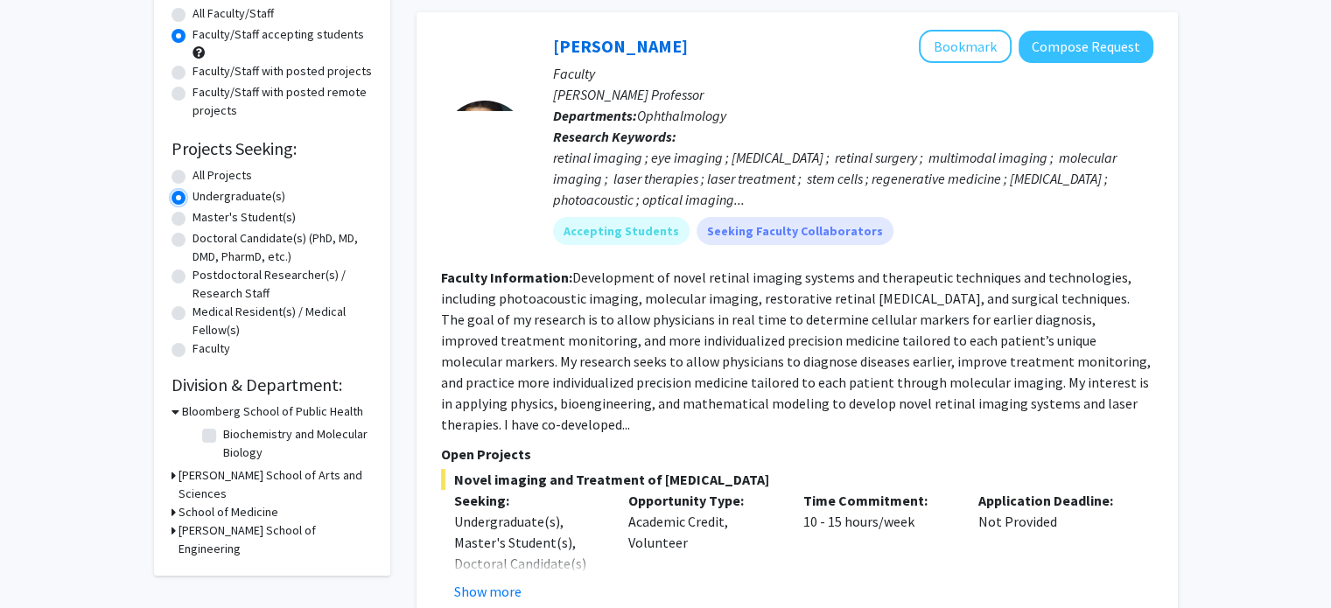
scroll to position [160, 0]
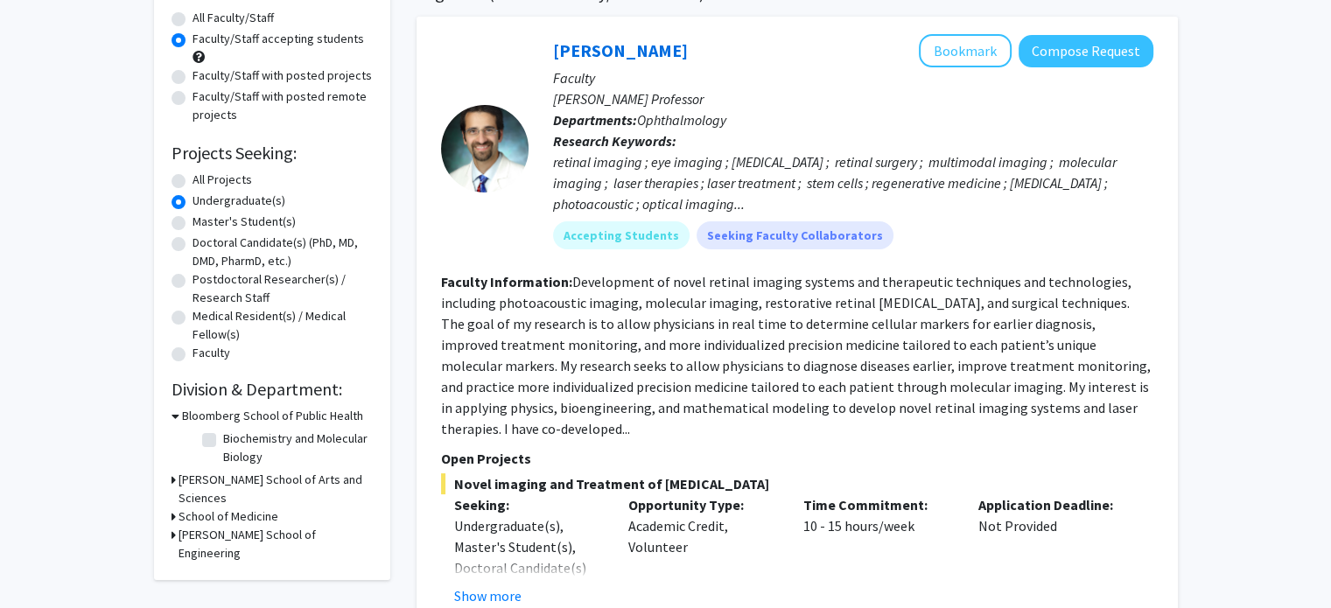
click at [493, 142] on div at bounding box center [484, 148] width 87 height 87
click at [629, 52] on link "Yannis Paulus" at bounding box center [620, 50] width 135 height 22
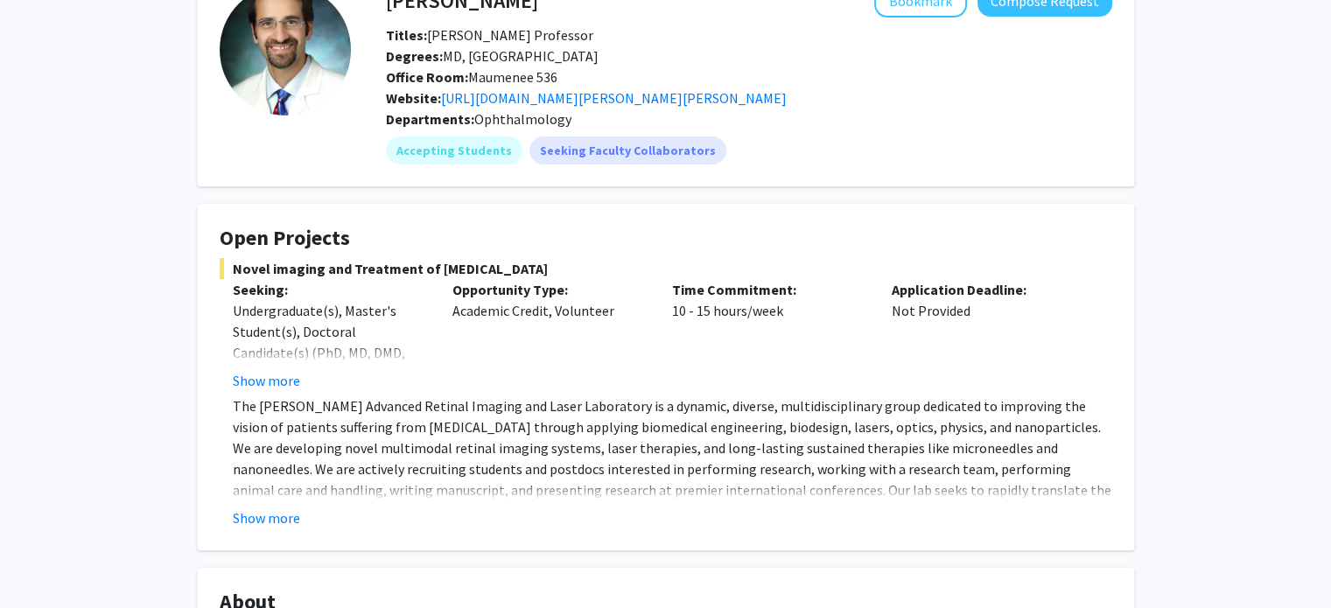
scroll to position [115, 0]
click at [273, 521] on button "Show more" at bounding box center [266, 517] width 67 height 21
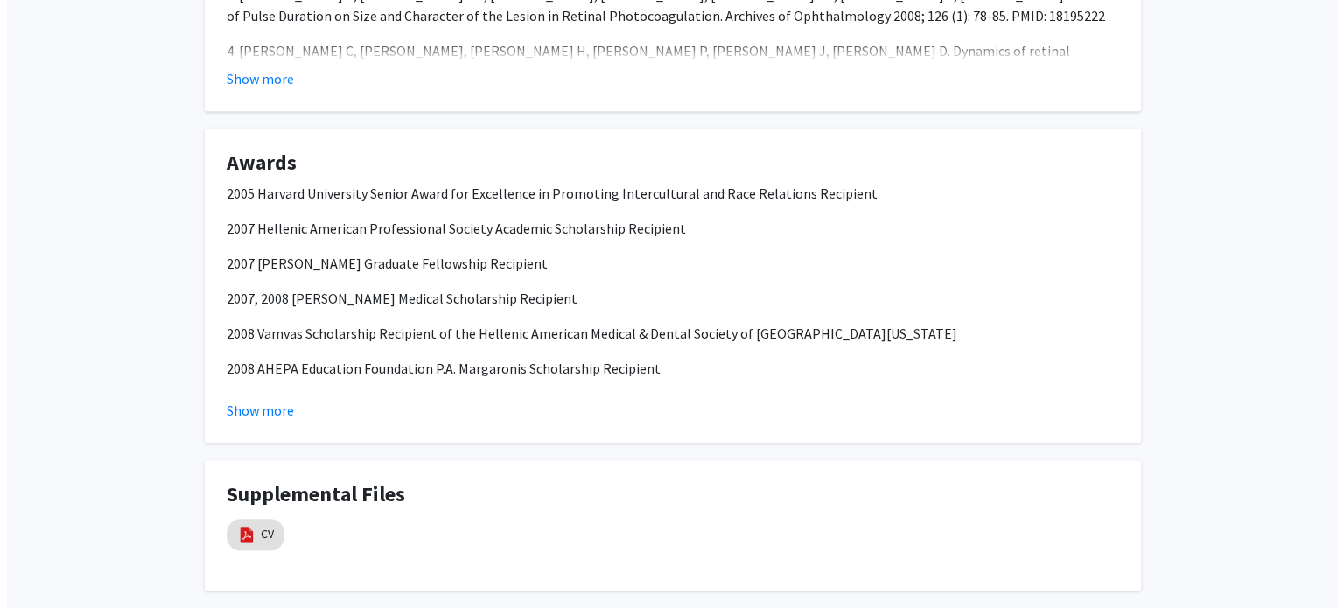
scroll to position [1758, 0]
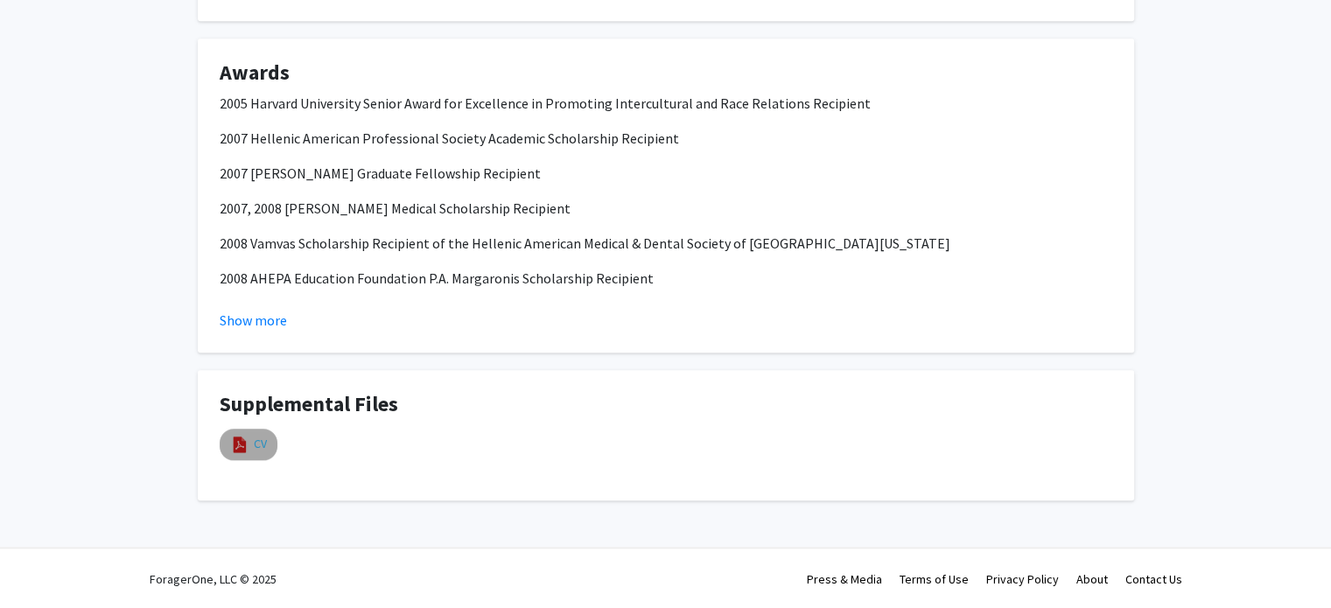
click at [257, 444] on link "CV" at bounding box center [260, 444] width 13 height 18
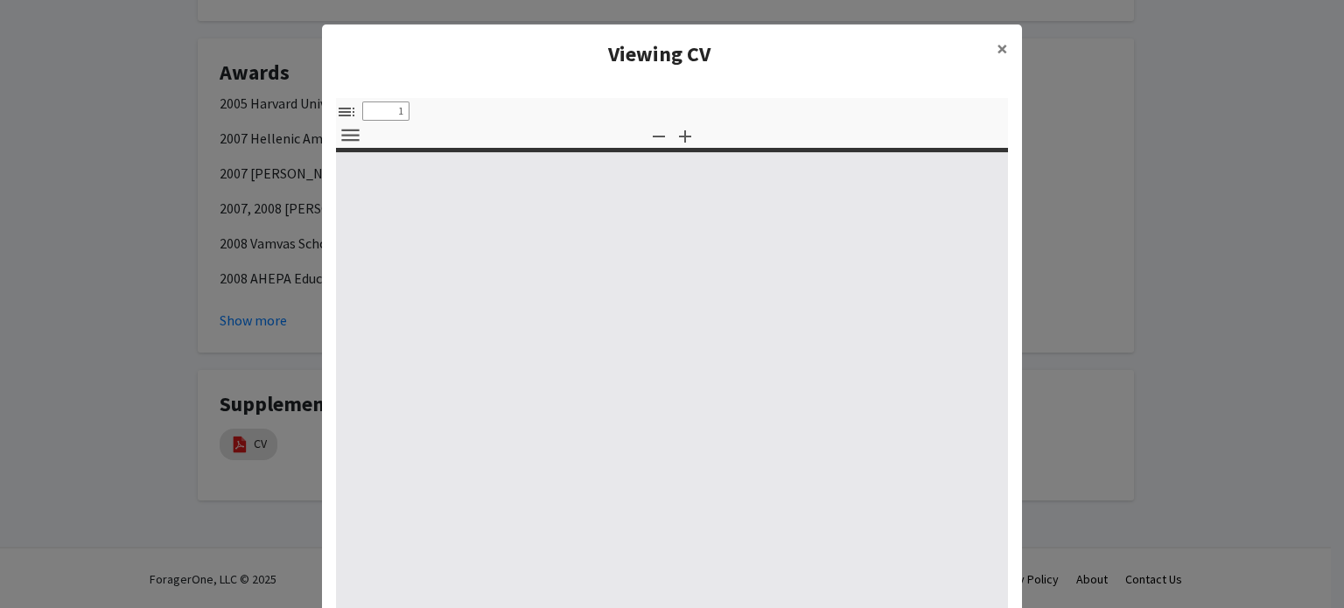
select select "custom"
type input "0"
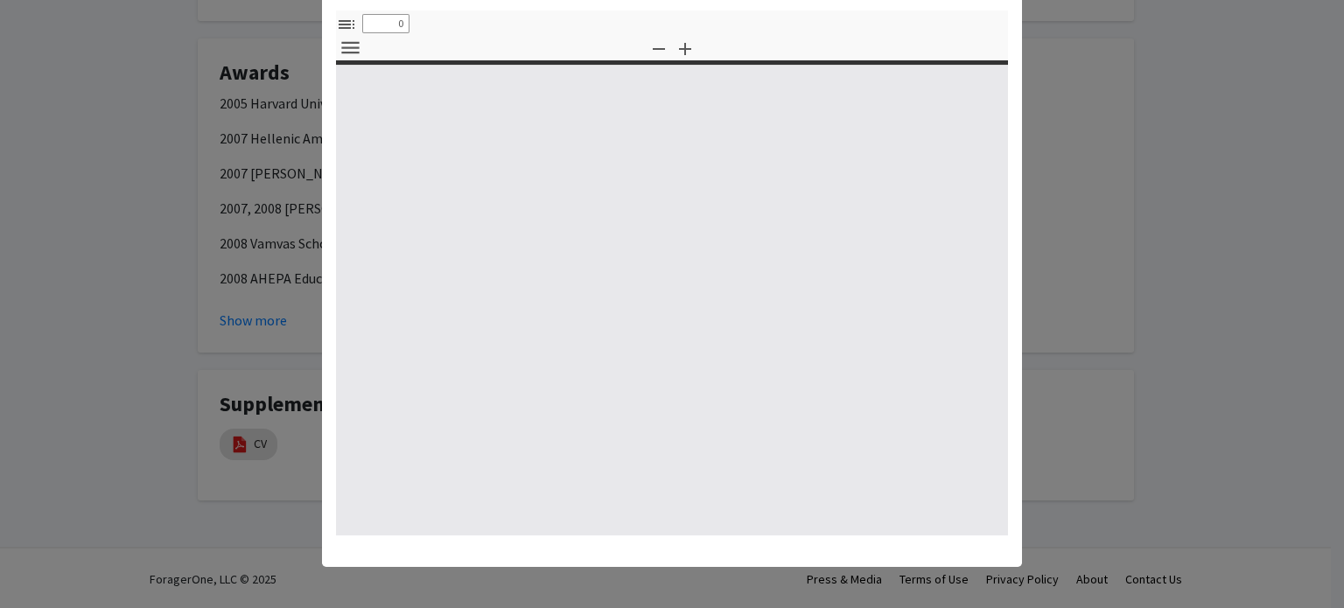
select select "custom"
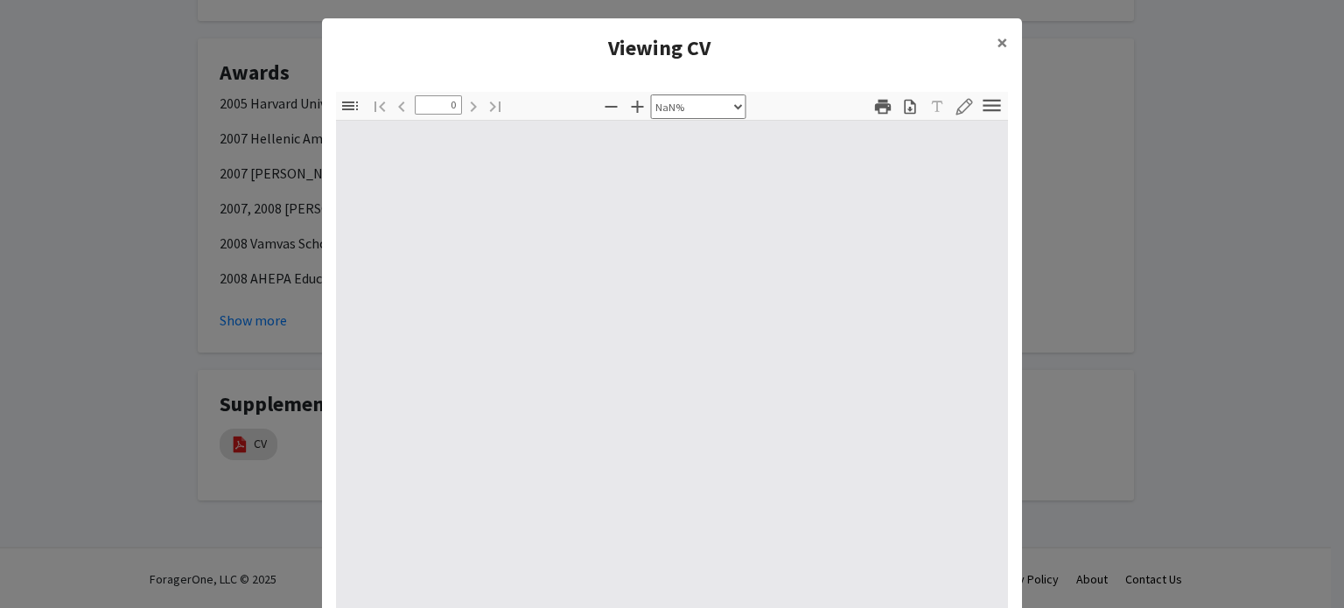
scroll to position [0, 0]
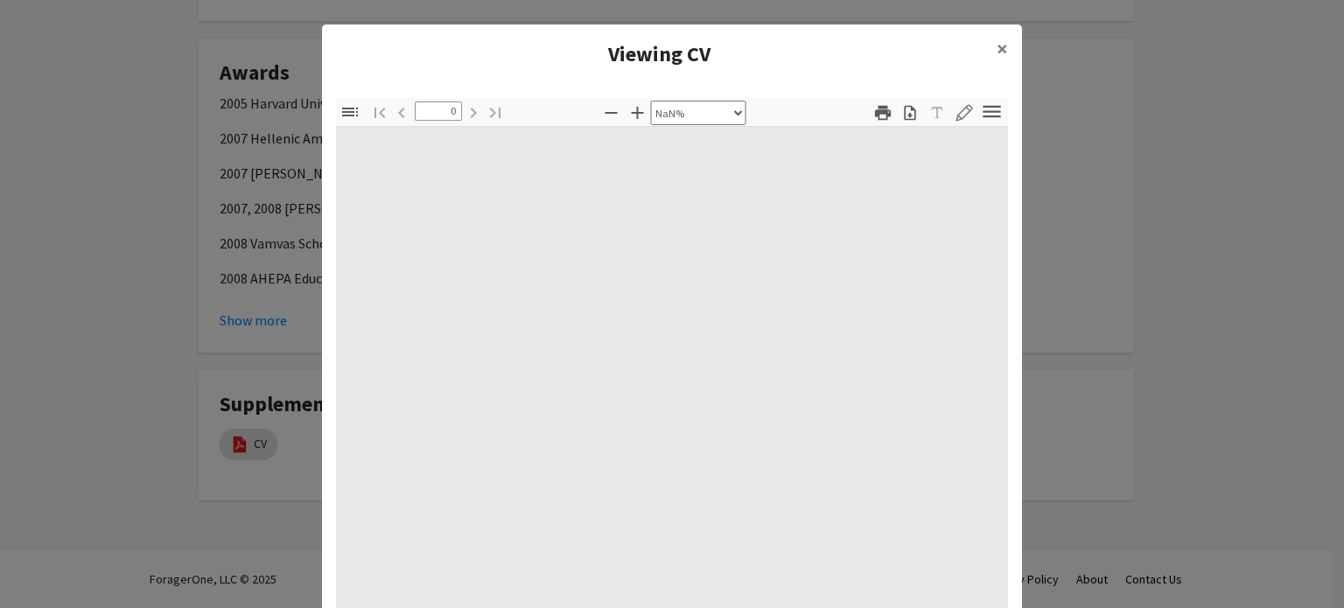
type input "1"
select select "auto"
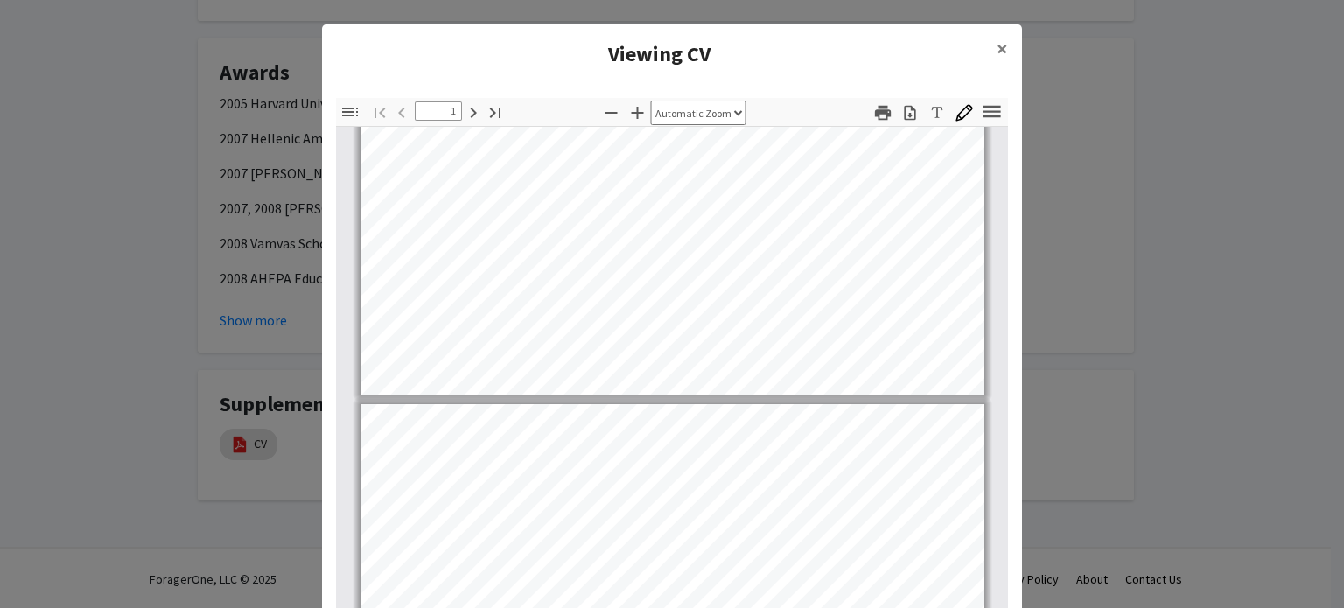
type input "2"
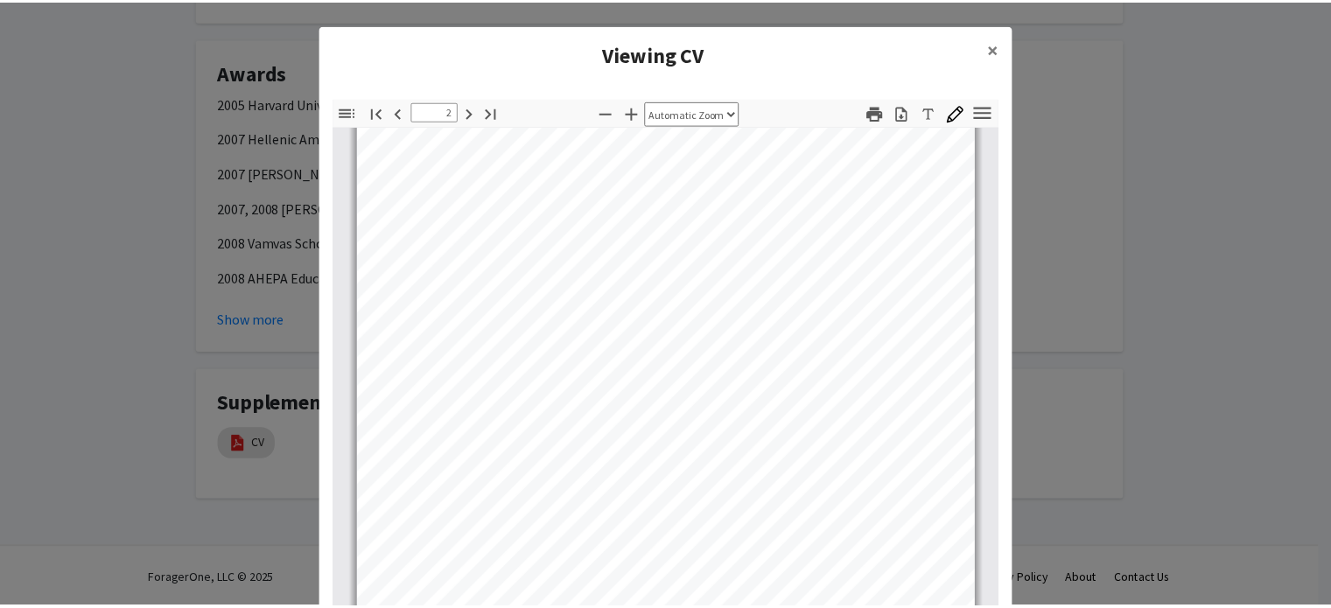
scroll to position [902, 0]
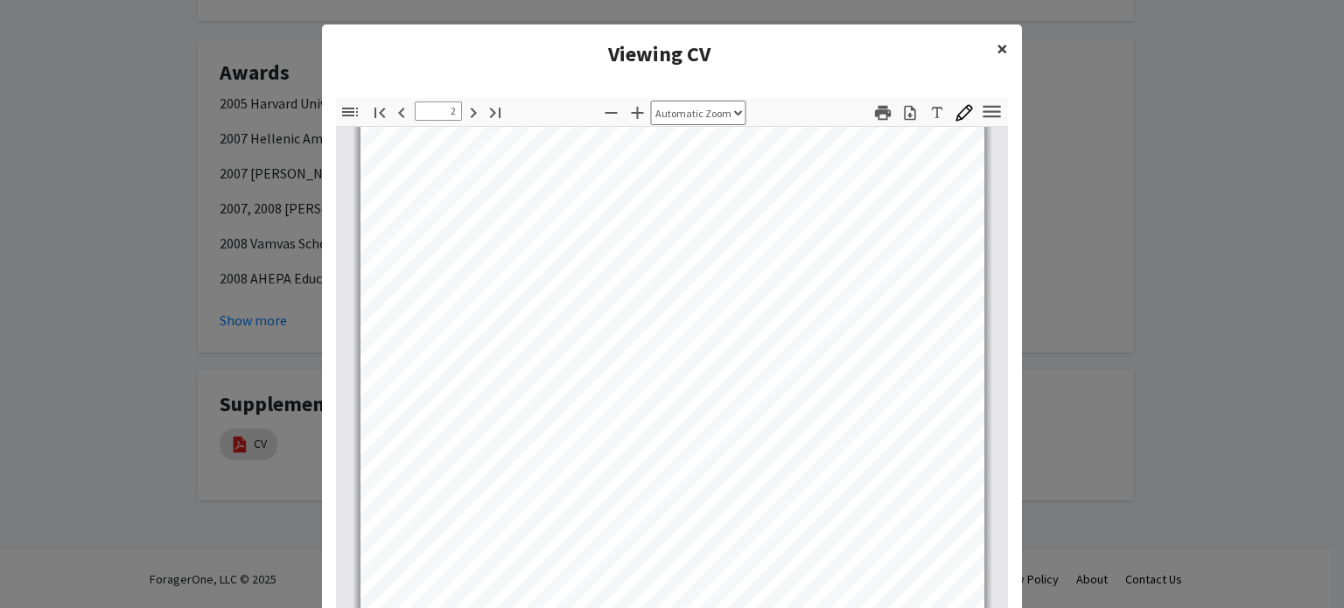
click at [1001, 38] on button "×" at bounding box center [1001, 48] width 39 height 49
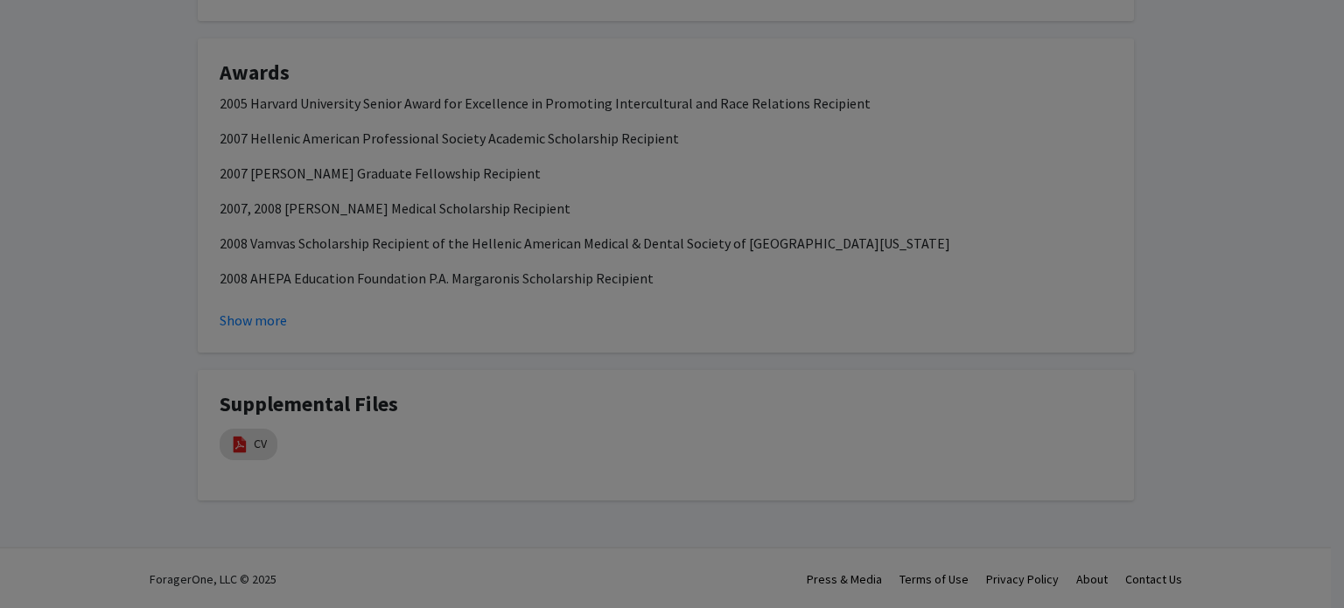
click at [1001, 50] on div "Thumbnails Document Outline Attachments Layers Current Outline Item Toggle Side…" at bounding box center [672, 203] width 700 height 553
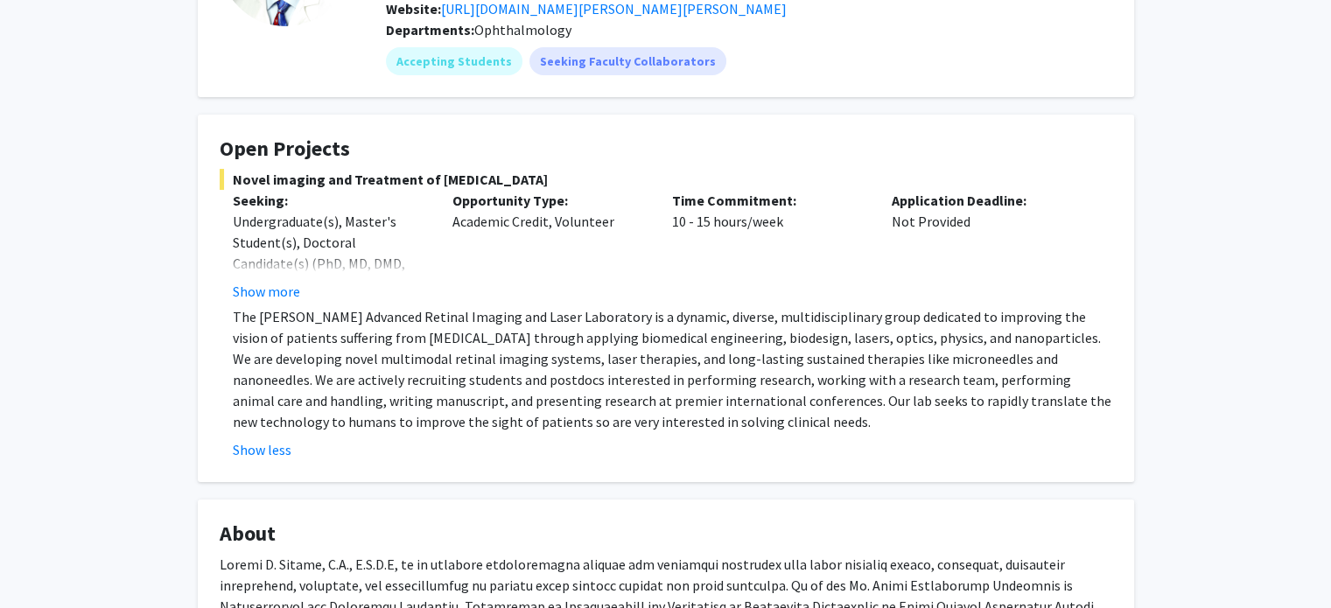
scroll to position [0, 0]
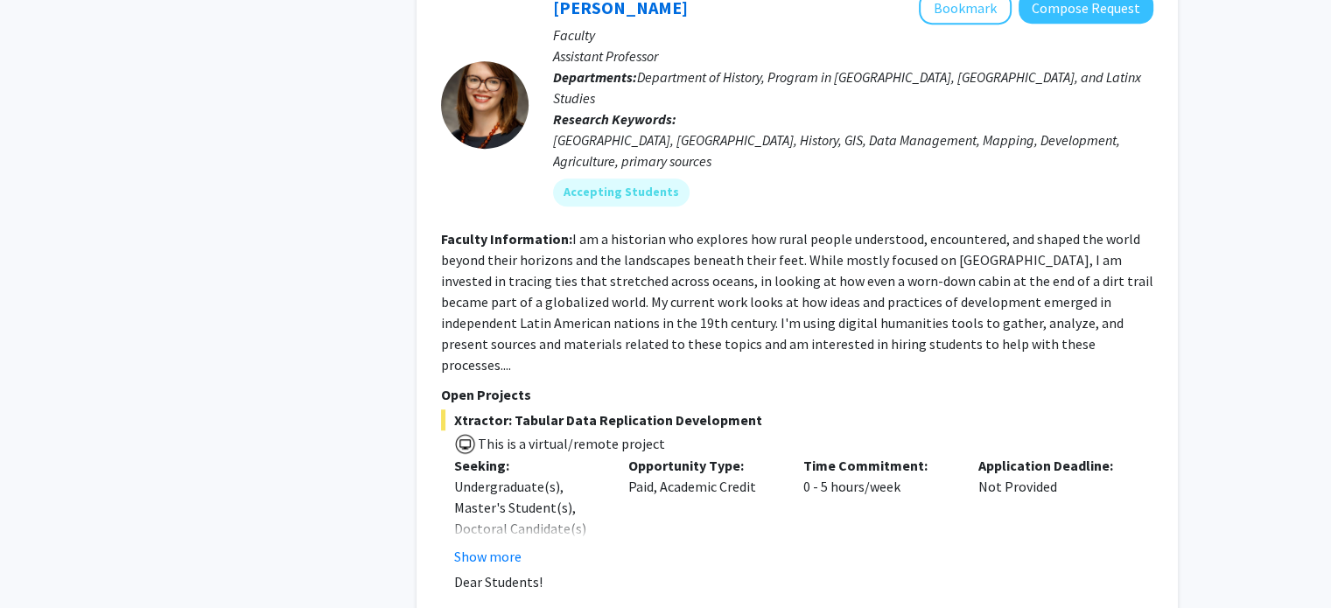
scroll to position [7539, 0]
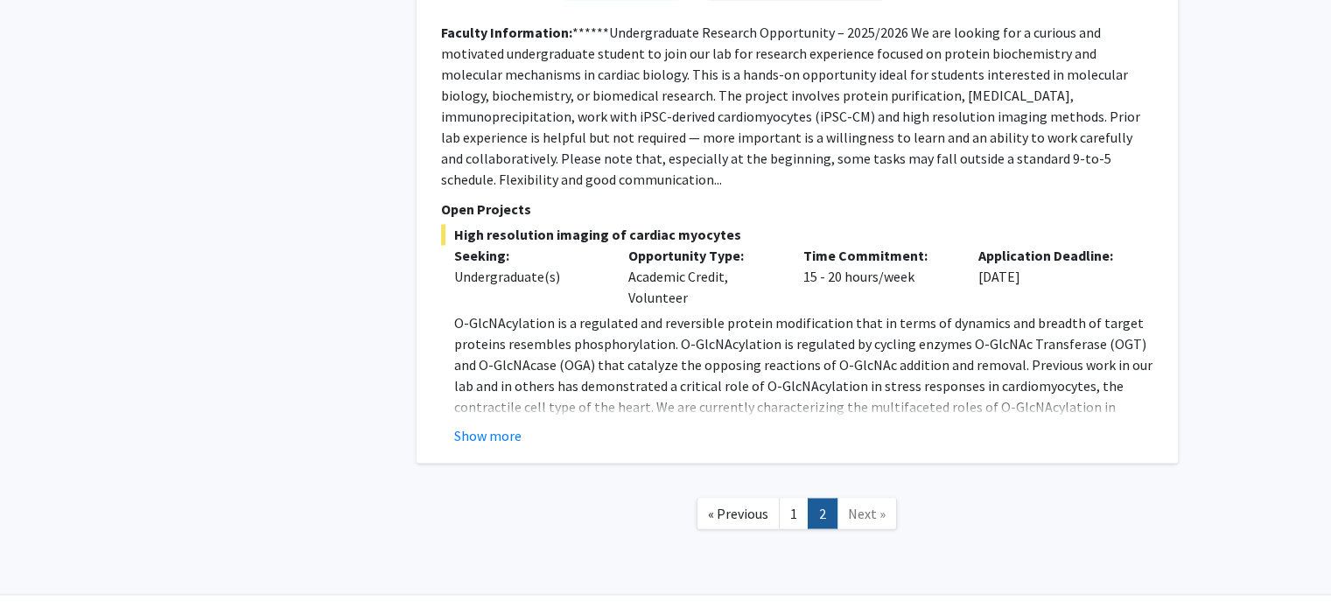
scroll to position [2900, 0]
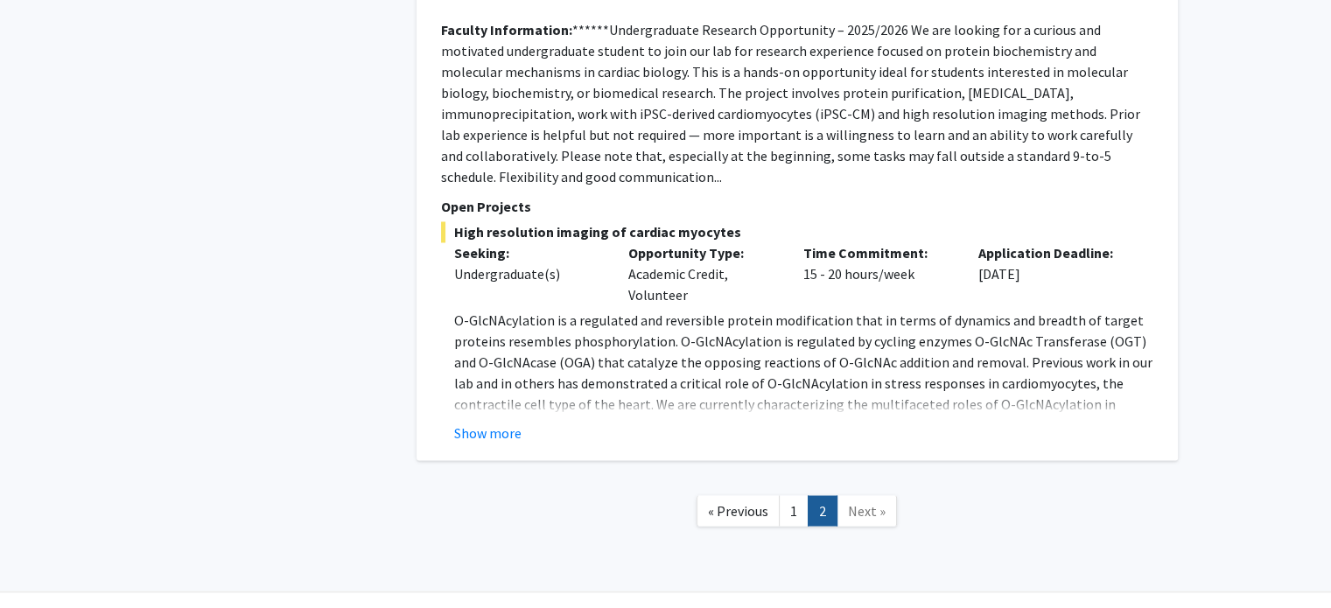
click at [850, 501] on span "Next »" at bounding box center [867, 509] width 38 height 17
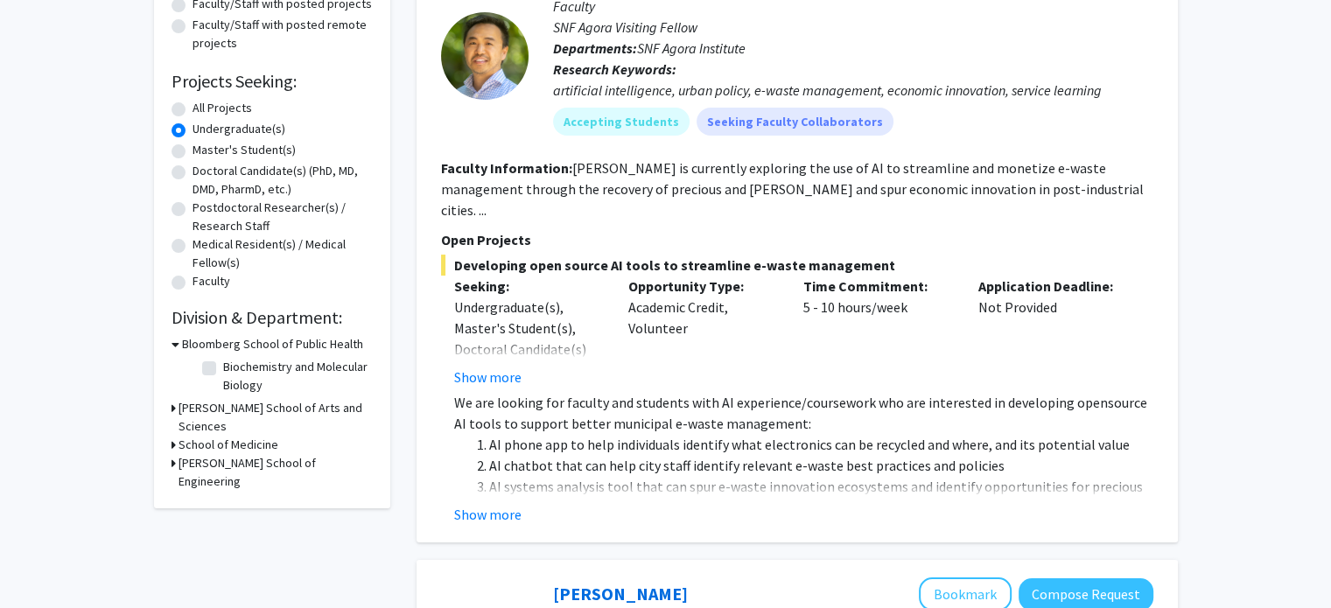
scroll to position [0, 0]
